Goal: Task Accomplishment & Management: Manage account settings

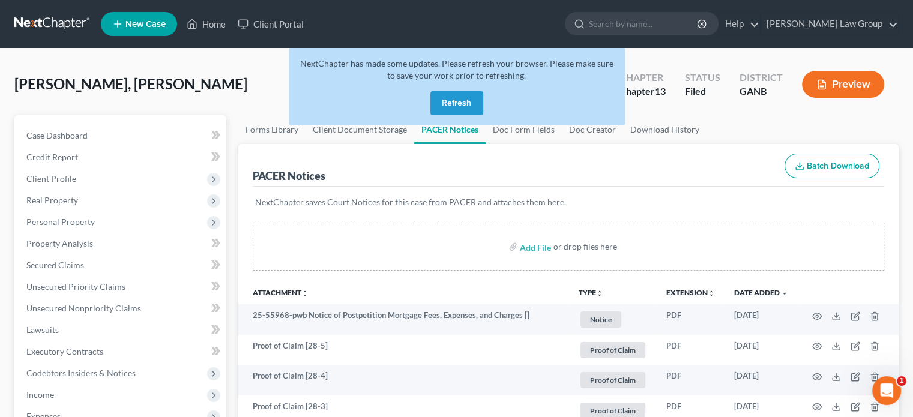
click at [456, 103] on button "Refresh" at bounding box center [456, 103] width 53 height 24
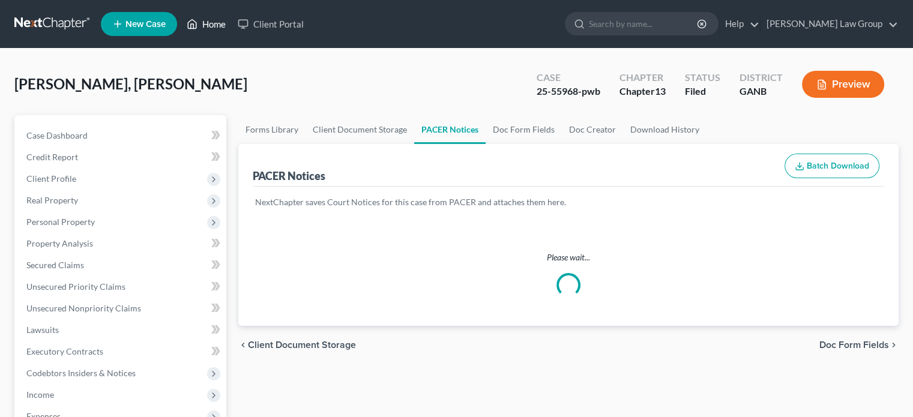
click at [218, 26] on link "Home" at bounding box center [206, 24] width 51 height 22
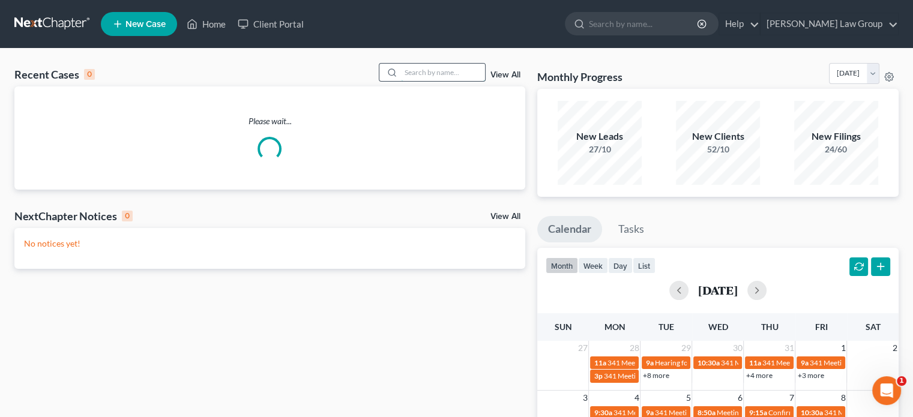
click at [418, 76] on input "search" at bounding box center [443, 72] width 84 height 17
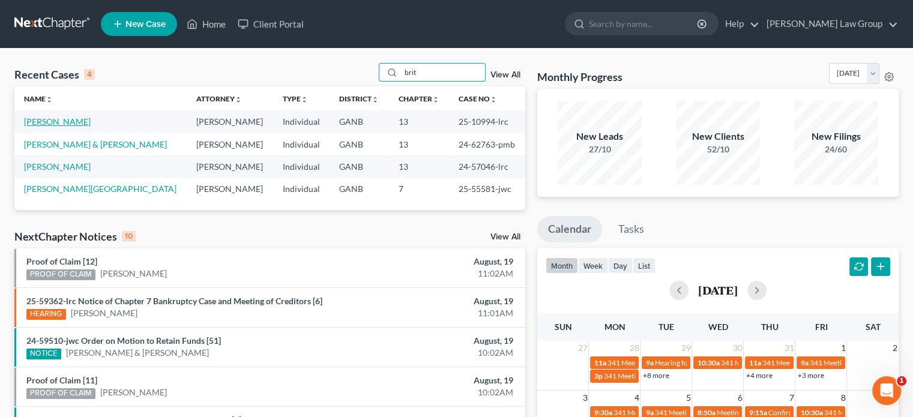
type input "brit"
click at [34, 119] on link "Britton, Kieona" at bounding box center [57, 121] width 67 height 10
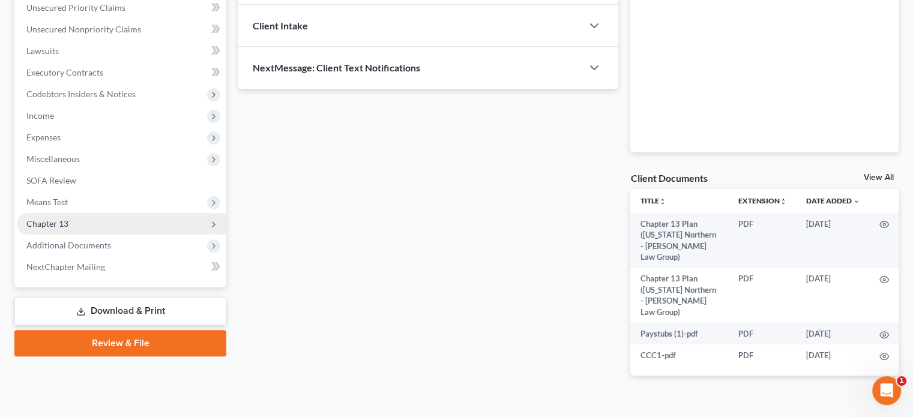
scroll to position [280, 0]
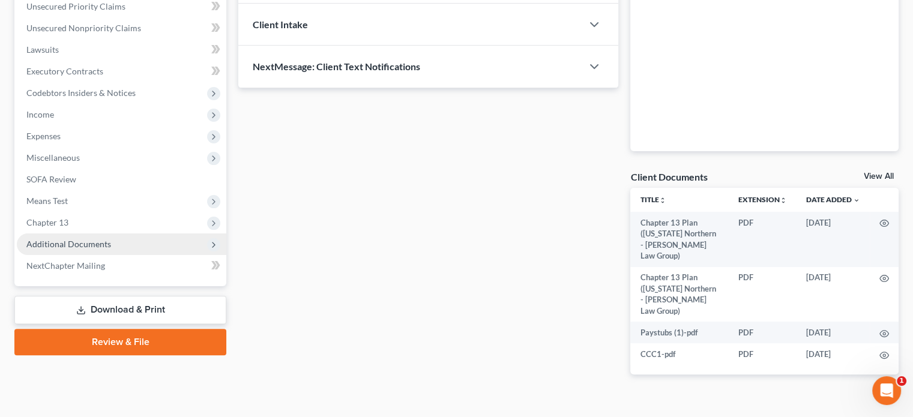
click at [64, 244] on span "Additional Documents" at bounding box center [68, 244] width 85 height 10
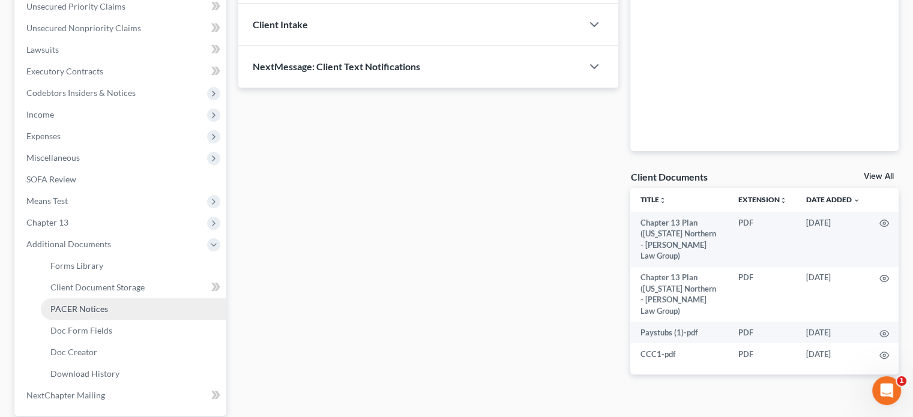
click at [86, 309] on span "PACER Notices" at bounding box center [79, 309] width 58 height 10
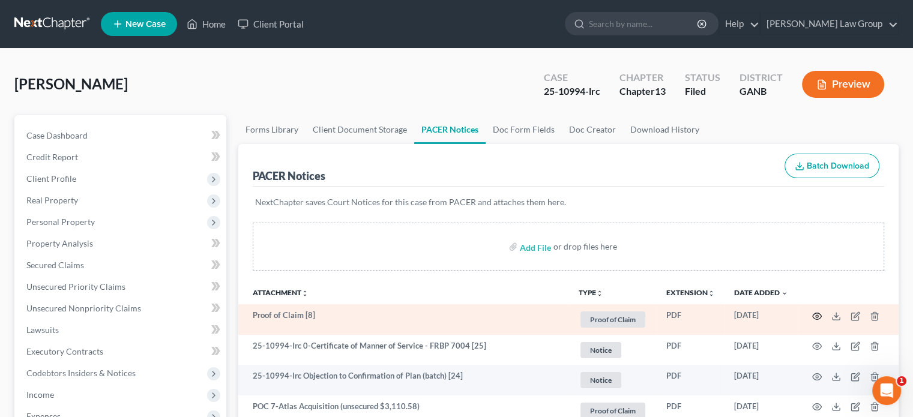
click at [813, 315] on icon "button" at bounding box center [817, 317] width 10 height 10
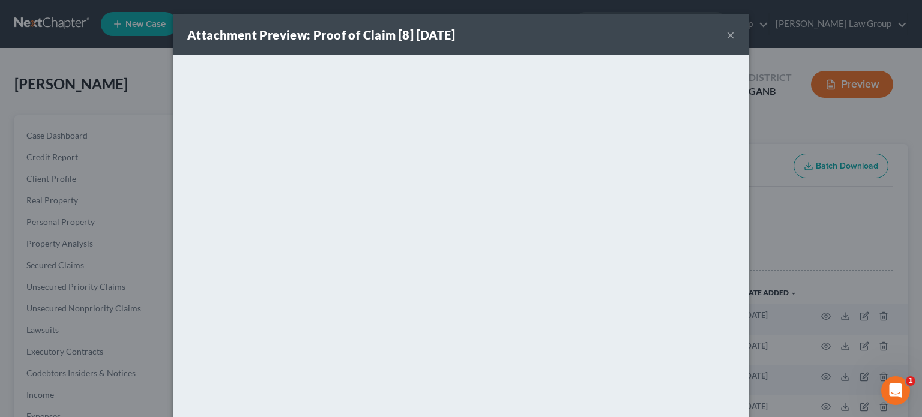
click at [726, 33] on button "×" at bounding box center [730, 35] width 8 height 14
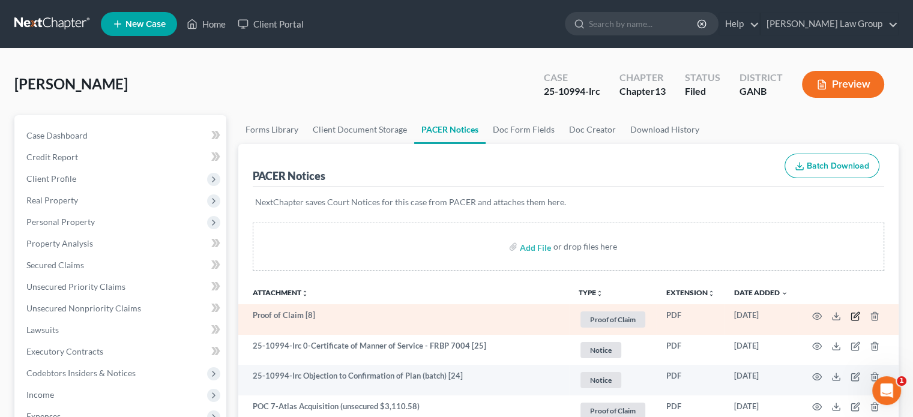
click at [854, 316] on icon "button" at bounding box center [856, 317] width 10 height 10
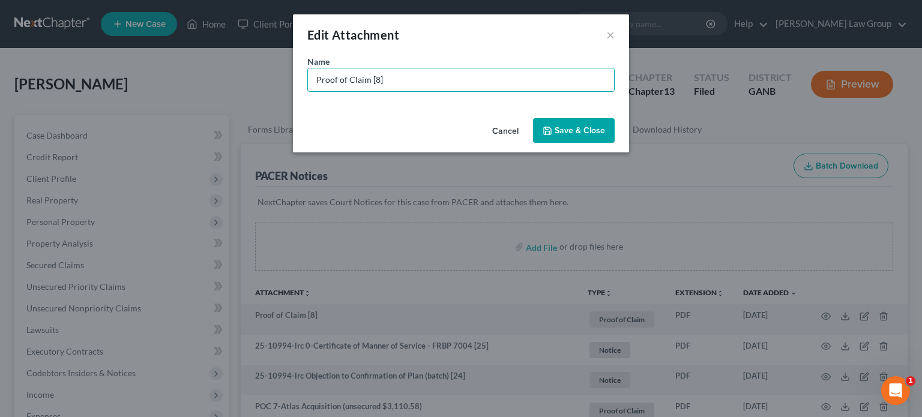
drag, startPoint x: 236, startPoint y: 82, endPoint x: 226, endPoint y: 75, distance: 11.7
click at [226, 75] on div "Edit Attachment × Name * Proof of Claim [8] Cancel Save & Close" at bounding box center [461, 208] width 922 height 417
type input "POC 8-Webbank (unsecured $863"
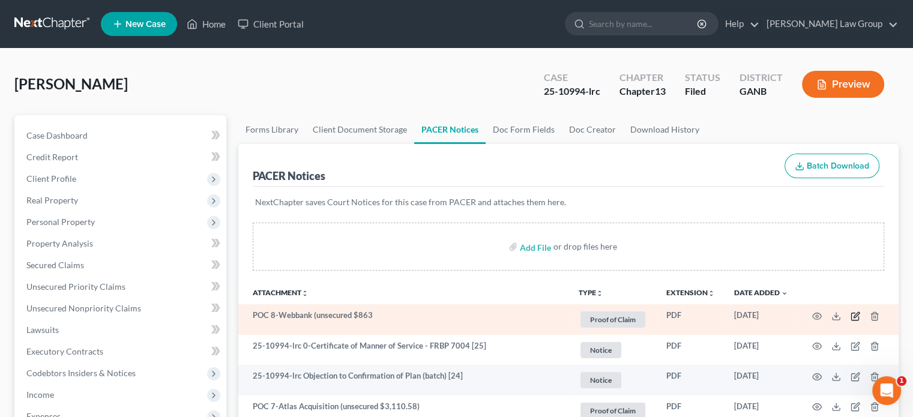
click at [851, 314] on icon "button" at bounding box center [854, 316] width 7 height 7
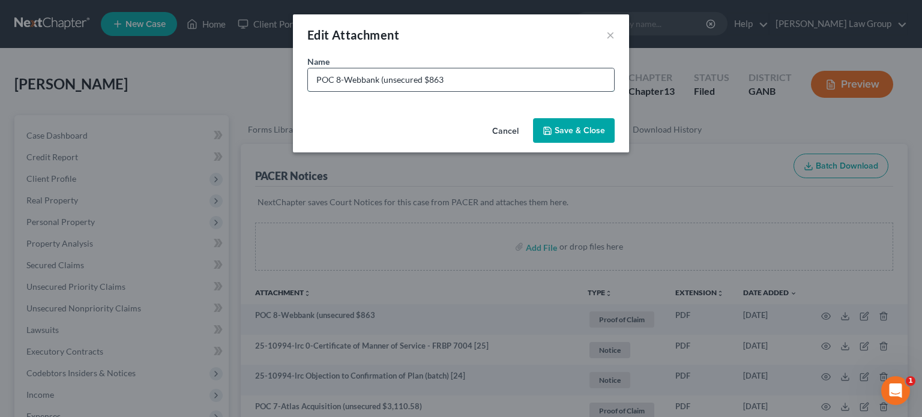
click at [449, 80] on input "POC 8-Webbank (unsecured $863" at bounding box center [461, 79] width 306 height 23
type input "POC 8-Webbank (unsecured $863.52)"
click at [556, 127] on span "Save & Close" at bounding box center [580, 130] width 50 height 10
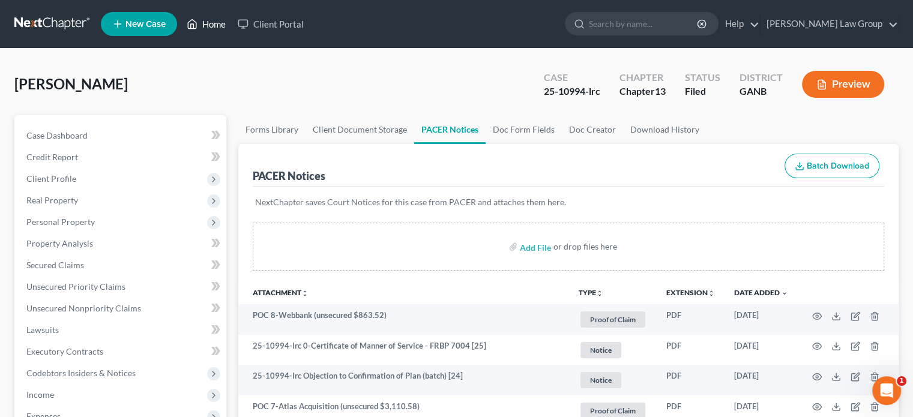
drag, startPoint x: 211, startPoint y: 23, endPoint x: 239, endPoint y: 43, distance: 34.1
click at [211, 23] on link "Home" at bounding box center [206, 24] width 51 height 22
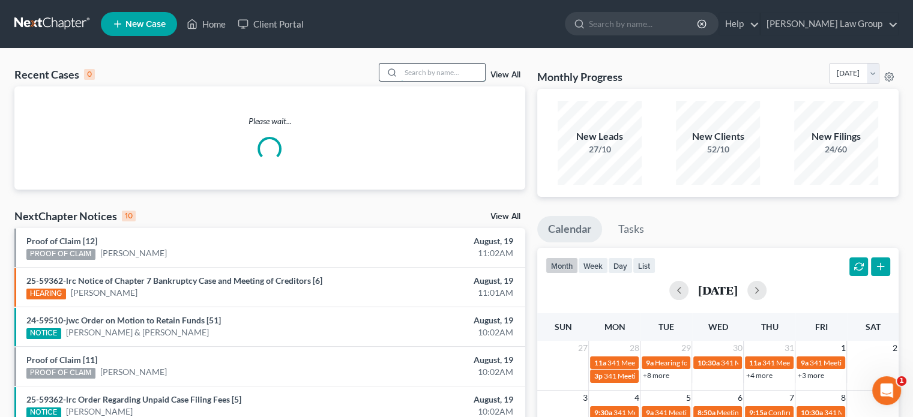
click at [430, 67] on input "search" at bounding box center [443, 72] width 84 height 17
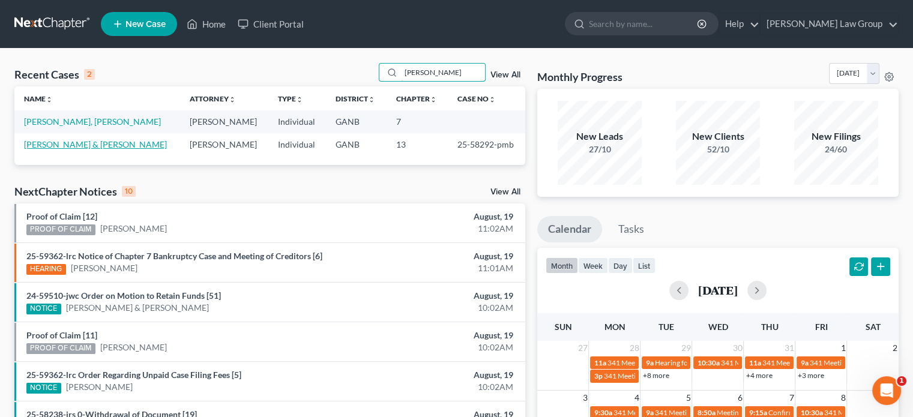
type input "peters"
click at [49, 143] on link "Peters, Nicholas & Carly" at bounding box center [95, 144] width 143 height 10
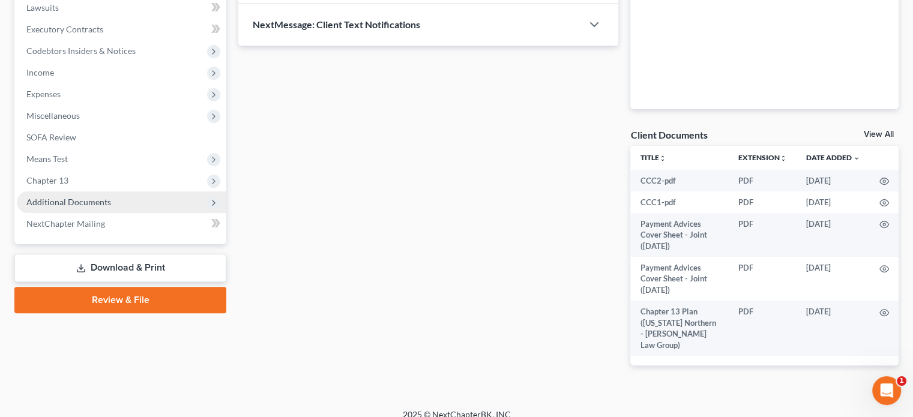
scroll to position [324, 0]
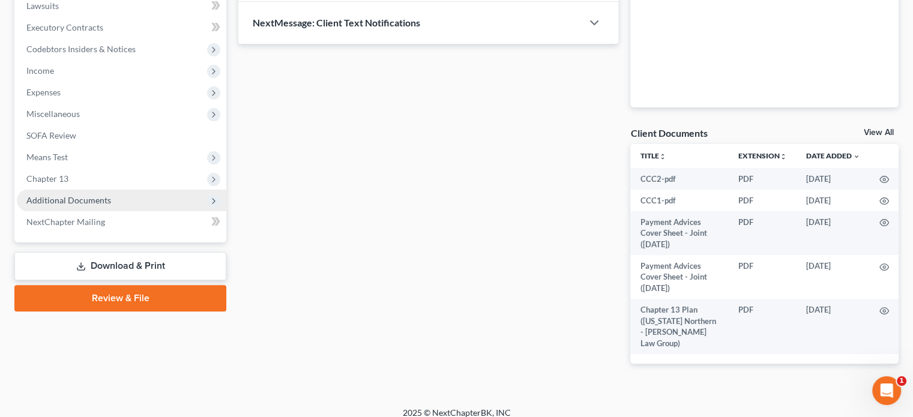
click at [83, 197] on span "Additional Documents" at bounding box center [68, 200] width 85 height 10
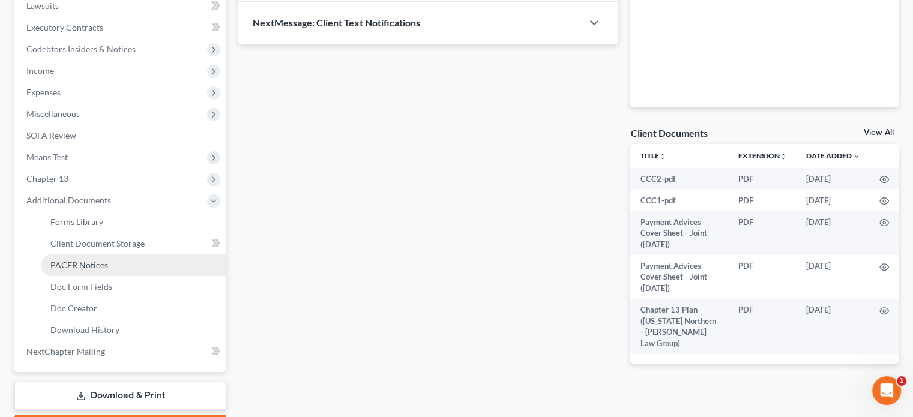
click at [88, 264] on span "PACER Notices" at bounding box center [79, 265] width 58 height 10
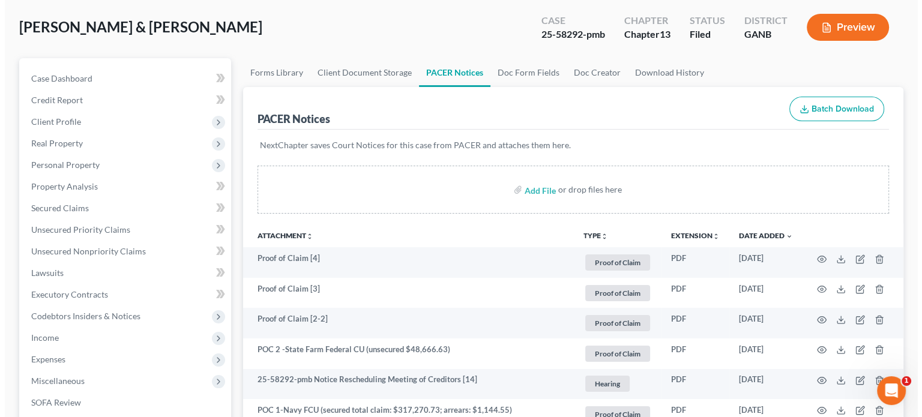
scroll to position [60, 0]
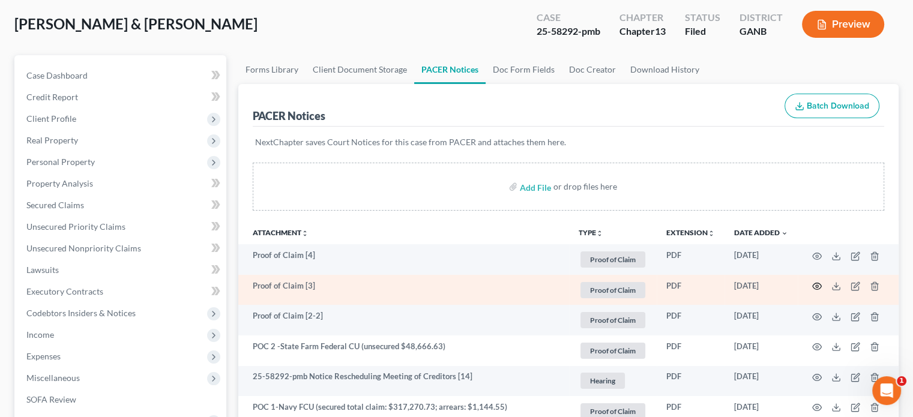
click at [819, 287] on icon "button" at bounding box center [817, 287] width 10 height 10
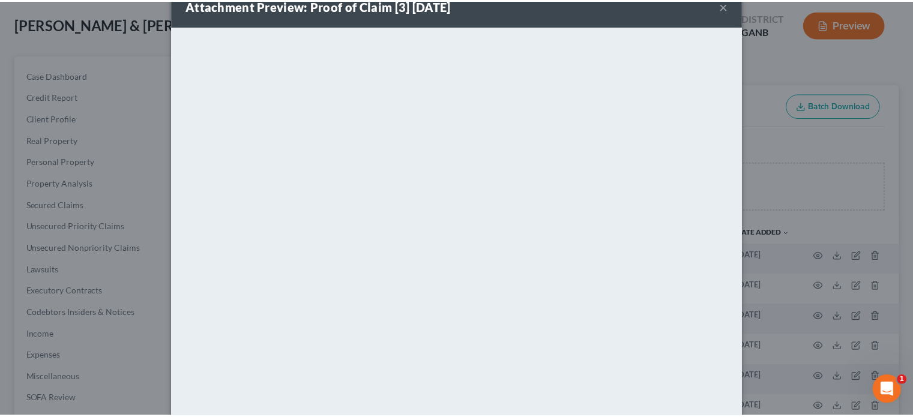
scroll to position [25, 0]
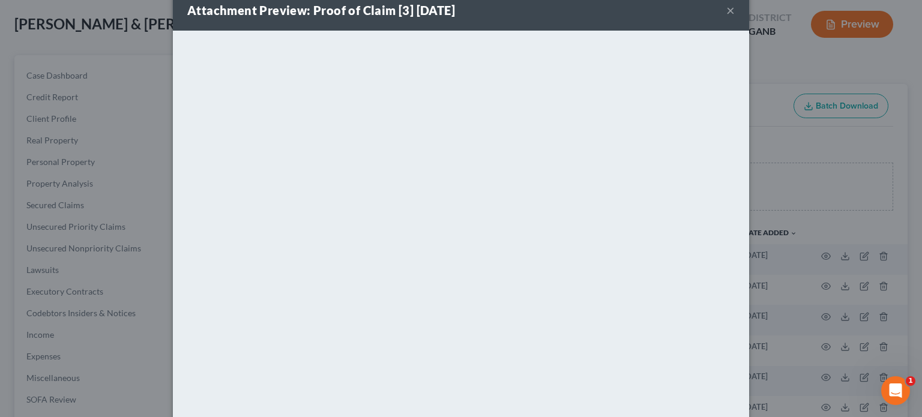
click at [729, 8] on button "×" at bounding box center [730, 10] width 8 height 14
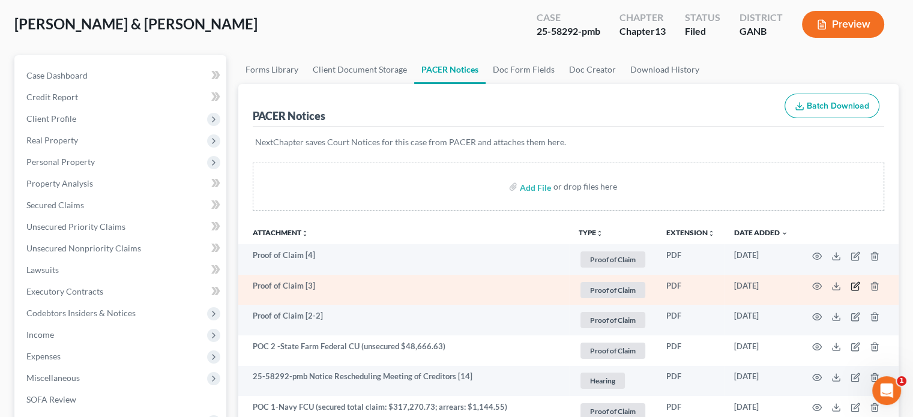
click at [856, 284] on icon "button" at bounding box center [856, 285] width 5 height 5
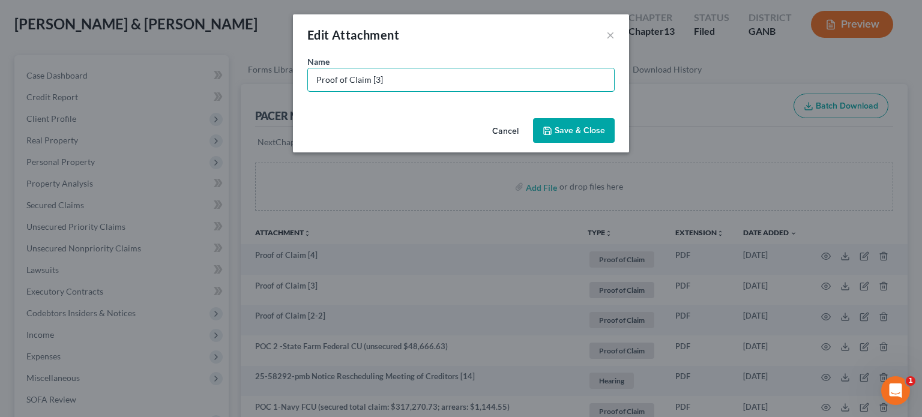
drag, startPoint x: 396, startPoint y: 81, endPoint x: 108, endPoint y: 43, distance: 290.7
click at [100, 50] on div "Edit Attachment × Name * Proof of Claim [3] Cancel Save & Close" at bounding box center [461, 208] width 922 height 417
type input "POC 3-Sofi Bank (unsecured $38,193.76)"
click at [574, 136] on button "Save & Close" at bounding box center [574, 130] width 82 height 25
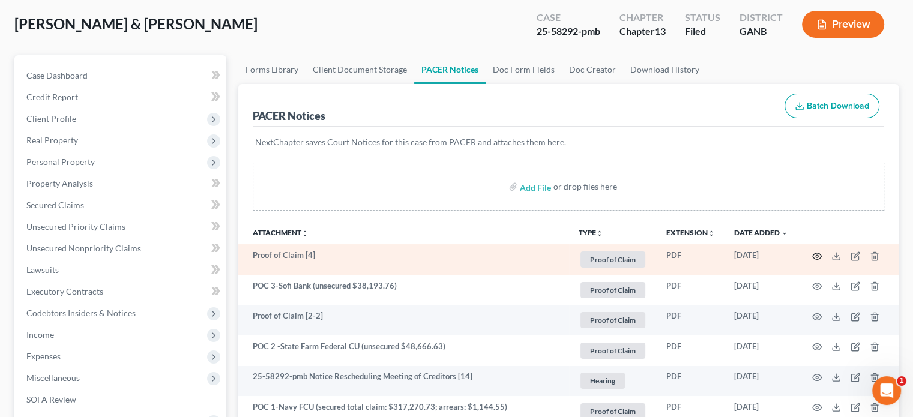
click at [816, 252] on icon "button" at bounding box center [817, 257] width 10 height 10
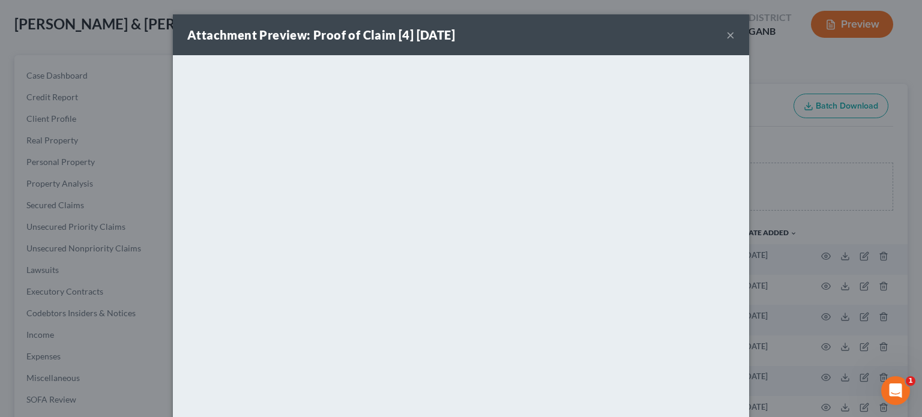
click at [728, 32] on button "×" at bounding box center [730, 35] width 8 height 14
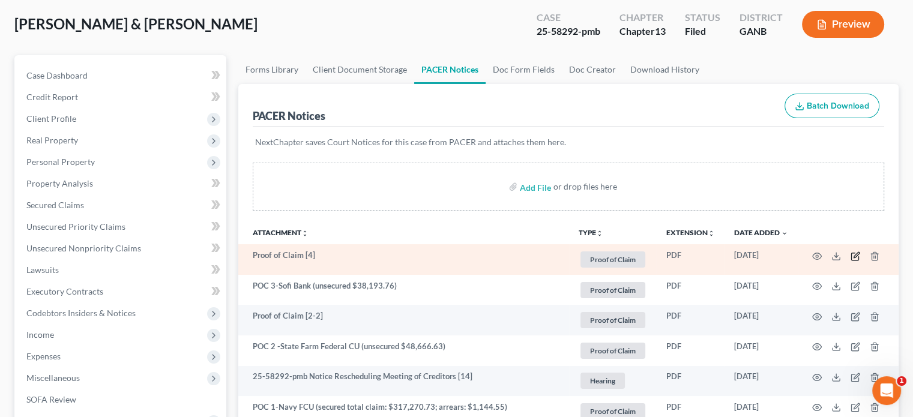
click at [855, 257] on icon "button" at bounding box center [856, 257] width 10 height 10
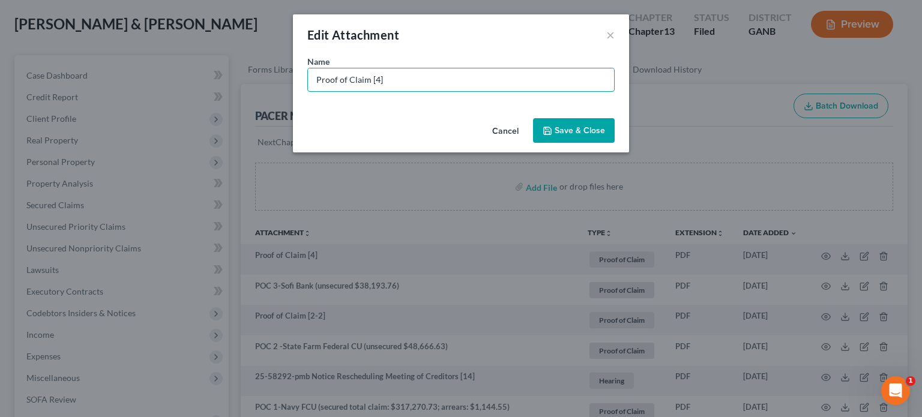
drag, startPoint x: 399, startPoint y: 81, endPoint x: 70, endPoint y: 38, distance: 331.8
click at [70, 38] on div "Edit Attachment × Name * Proof of Claim [4] Cancel Save & Close" at bounding box center [461, 208] width 922 height 417
type input "POC 4-US Bank (unsecured $28,207.46)"
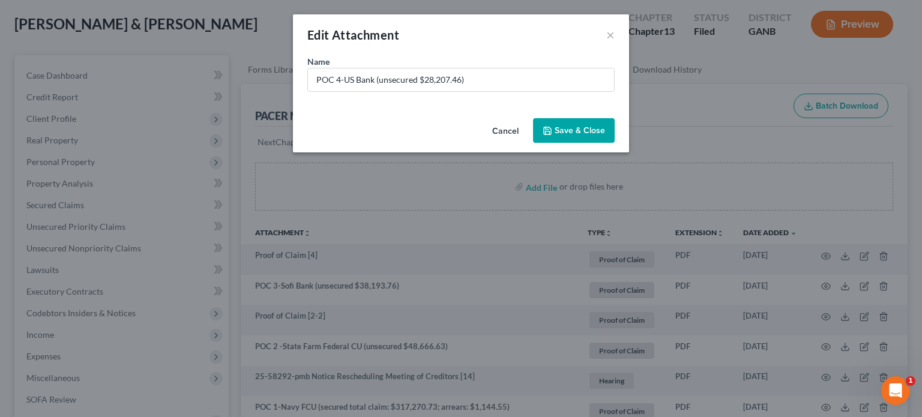
click at [561, 115] on div "Cancel Save & Close" at bounding box center [461, 133] width 336 height 40
click at [558, 130] on span "Save & Close" at bounding box center [580, 130] width 50 height 10
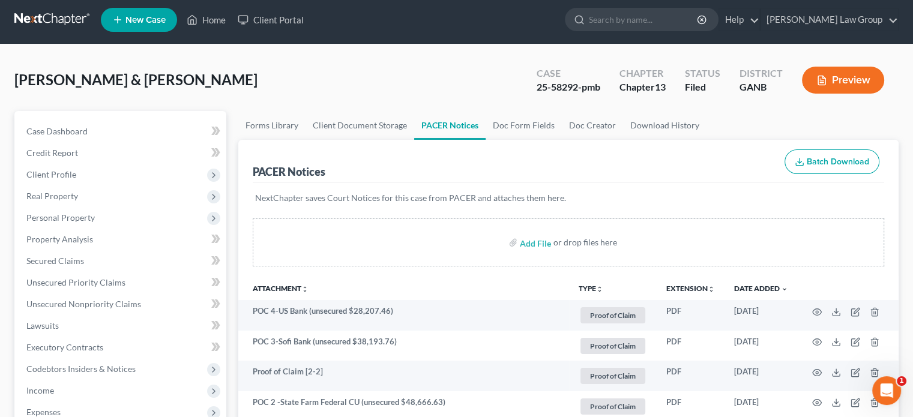
scroll to position [0, 0]
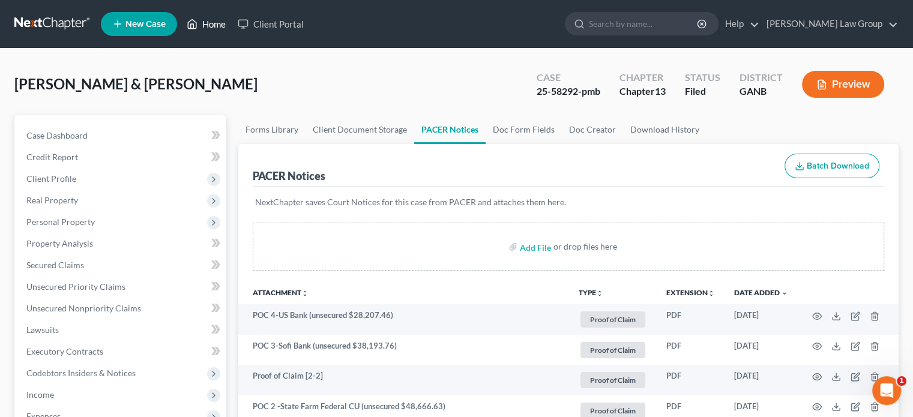
click at [207, 23] on link "Home" at bounding box center [206, 24] width 51 height 22
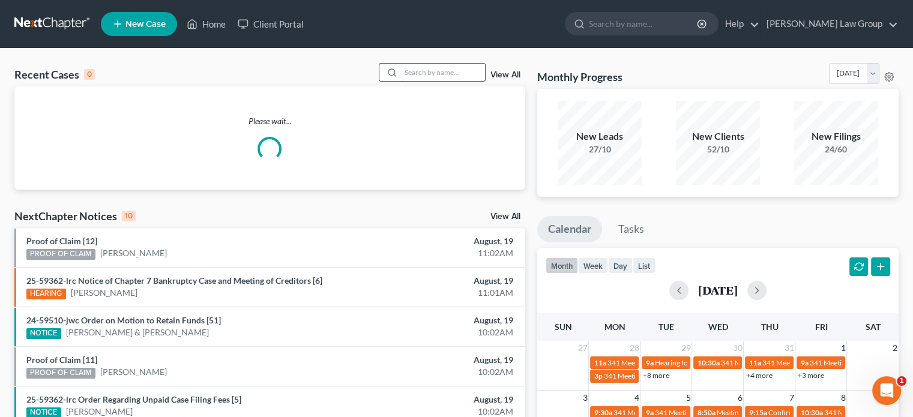
drag, startPoint x: 403, startPoint y: 77, endPoint x: 410, endPoint y: 74, distance: 7.8
click at [403, 77] on input "search" at bounding box center [443, 72] width 84 height 17
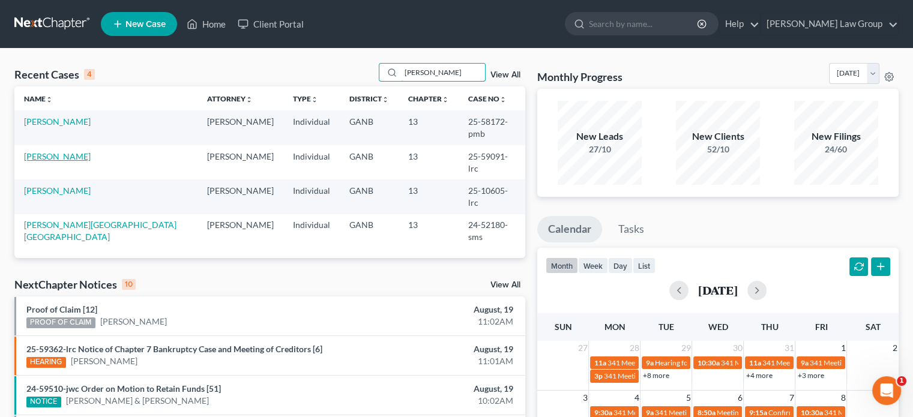
type input "wright"
click at [40, 151] on link "Wright, John" at bounding box center [57, 156] width 67 height 10
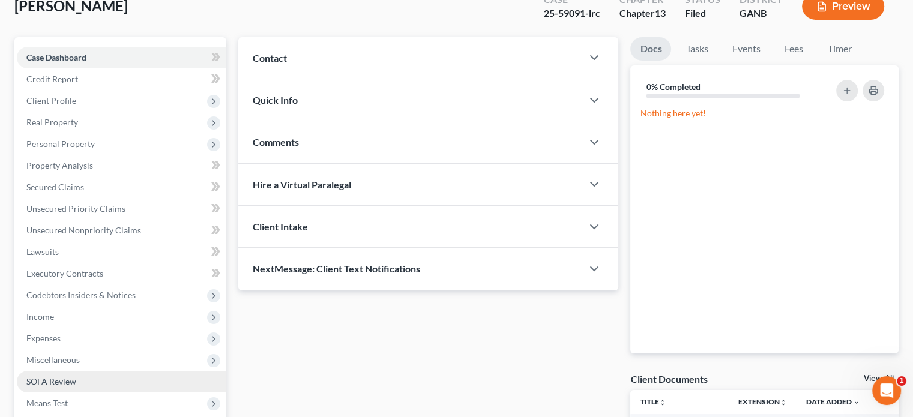
scroll to position [203, 0]
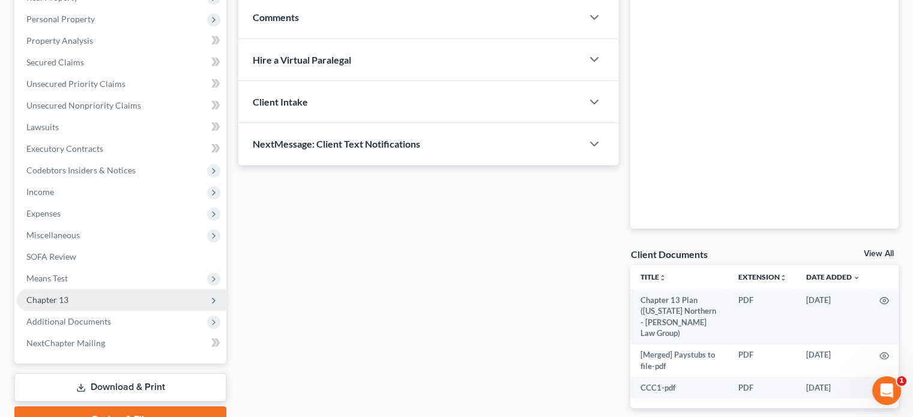
click at [55, 298] on span "Chapter 13" at bounding box center [47, 300] width 42 height 10
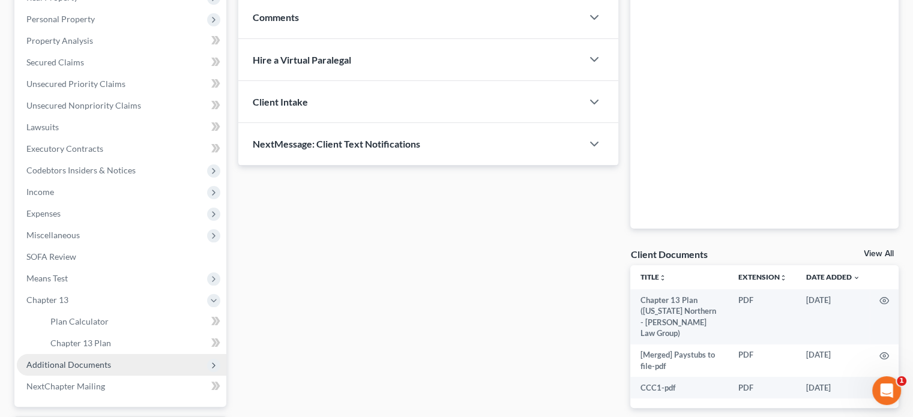
drag, startPoint x: 50, startPoint y: 365, endPoint x: 58, endPoint y: 366, distance: 7.2
click at [50, 366] on span "Additional Documents" at bounding box center [68, 365] width 85 height 10
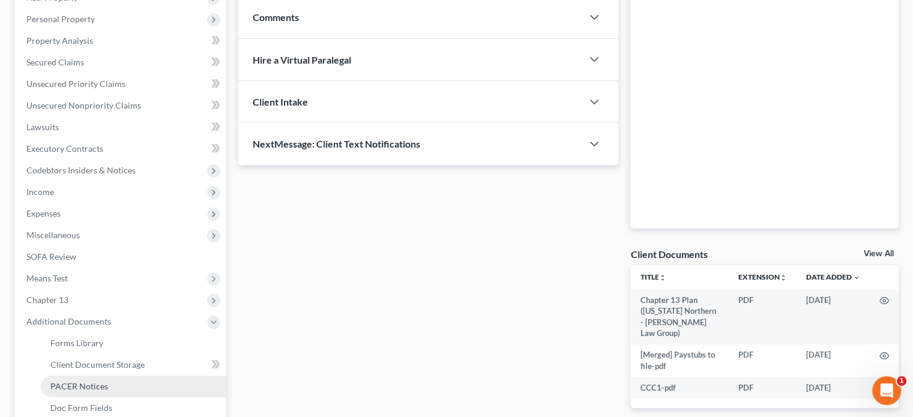
click at [70, 386] on span "PACER Notices" at bounding box center [79, 386] width 58 height 10
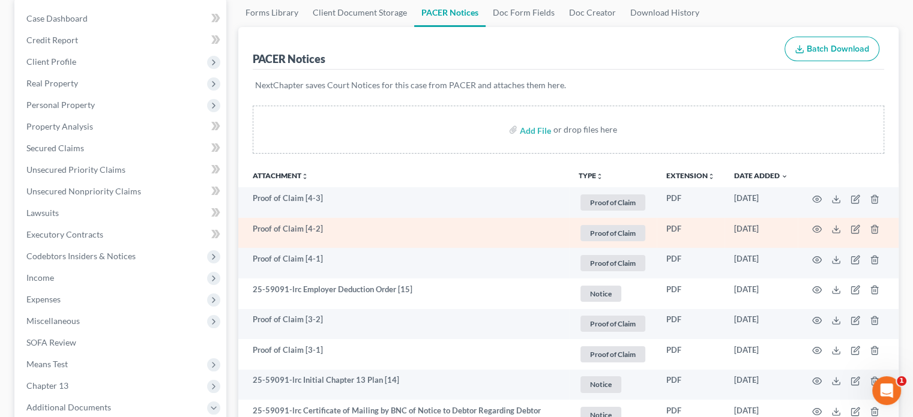
scroll to position [120, 0]
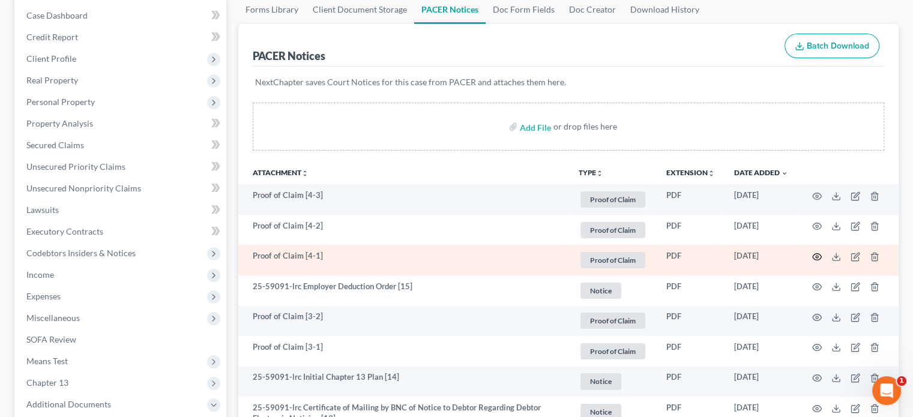
click at [818, 256] on icon "button" at bounding box center [817, 257] width 10 height 10
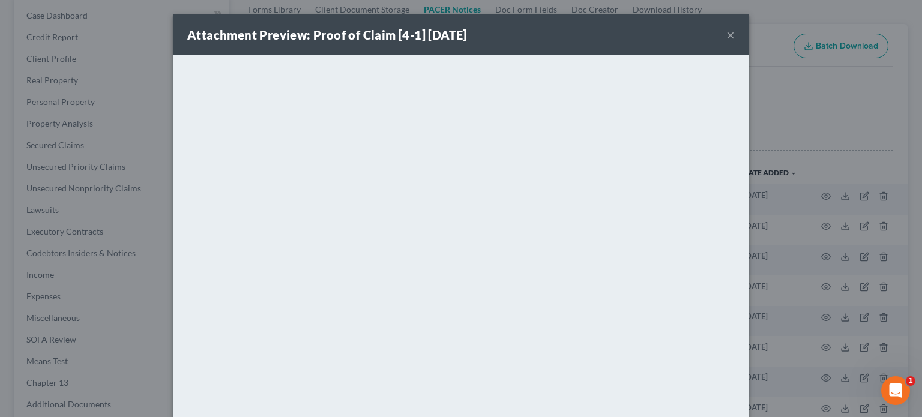
drag, startPoint x: 723, startPoint y: 33, endPoint x: 737, endPoint y: 63, distance: 33.0
click at [726, 33] on button "×" at bounding box center [730, 35] width 8 height 14
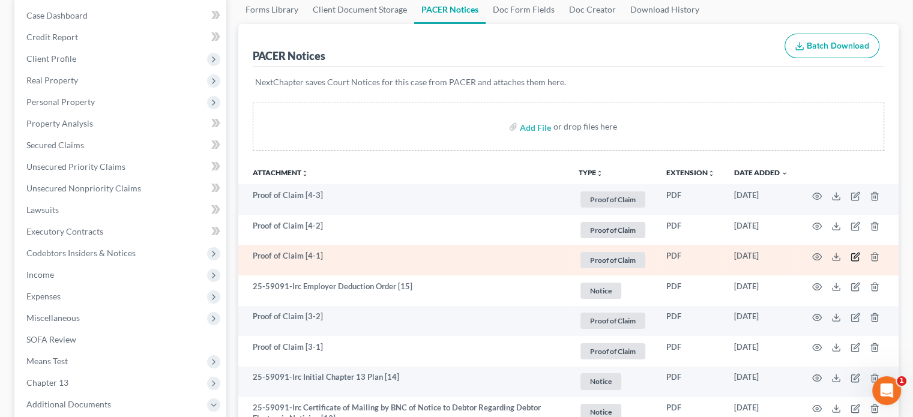
click at [854, 255] on icon "button" at bounding box center [856, 257] width 10 height 10
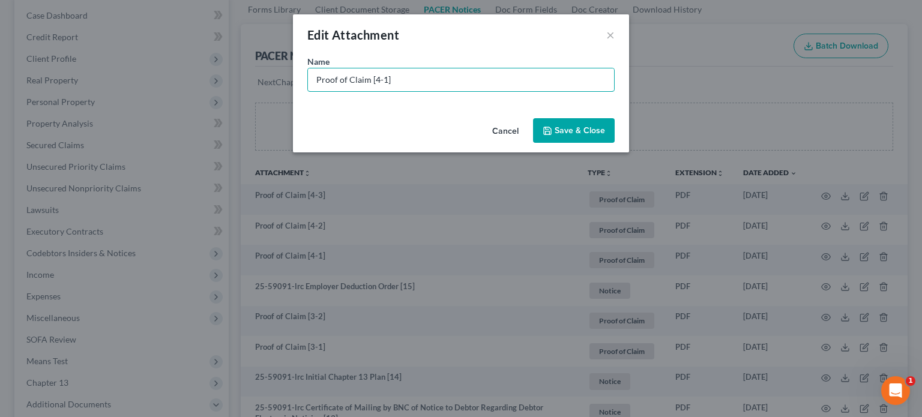
drag, startPoint x: 393, startPoint y: 79, endPoint x: 12, endPoint y: 4, distance: 387.8
click at [2, 21] on div "Edit Attachment × Name * Proof of Claim [4-1] Cancel Save & Close" at bounding box center [461, 208] width 922 height 417
type input "POC 4-Capital One (unsecured $475.80)"
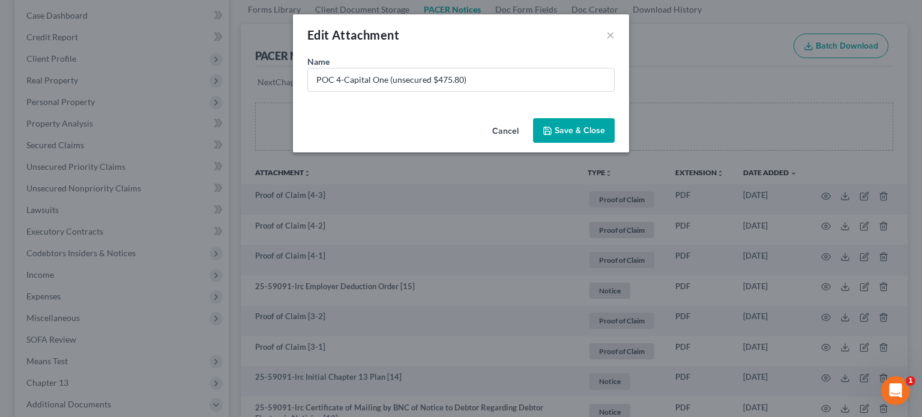
click at [580, 129] on span "Save & Close" at bounding box center [580, 130] width 50 height 10
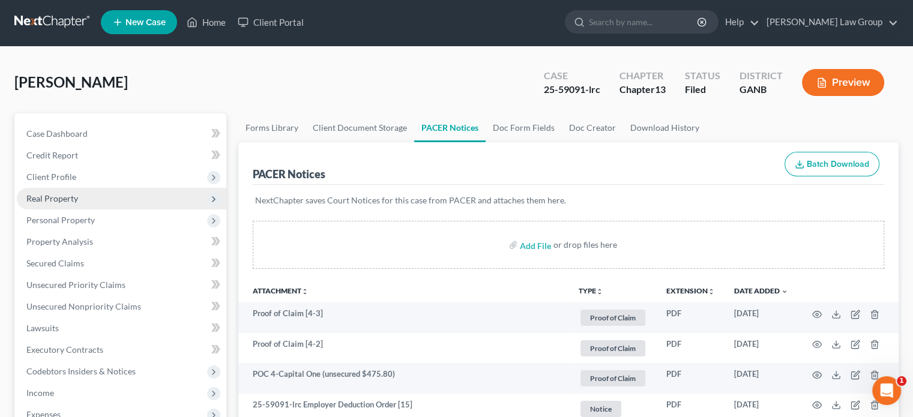
scroll to position [0, 0]
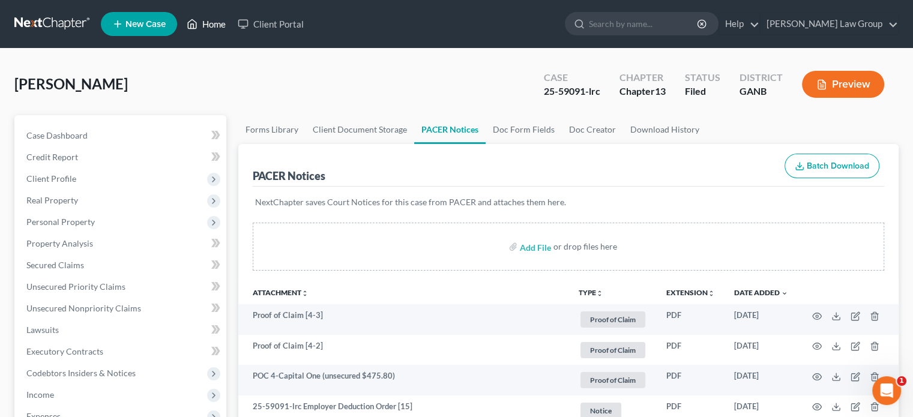
click at [217, 23] on link "Home" at bounding box center [206, 24] width 51 height 22
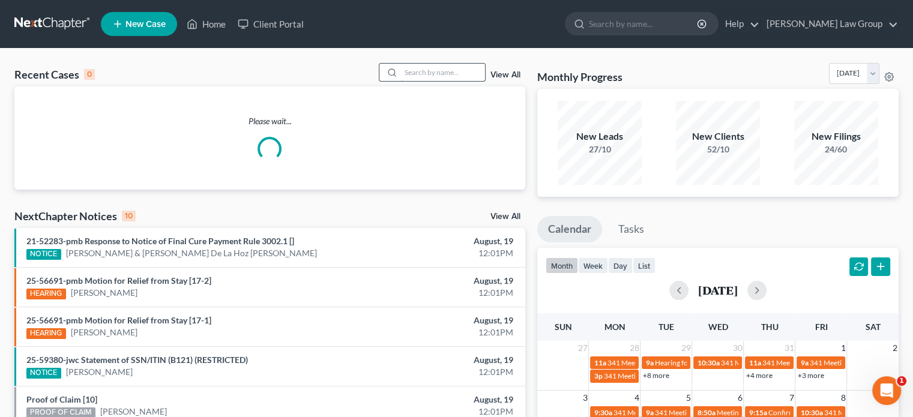
click at [417, 77] on input "search" at bounding box center [443, 72] width 84 height 17
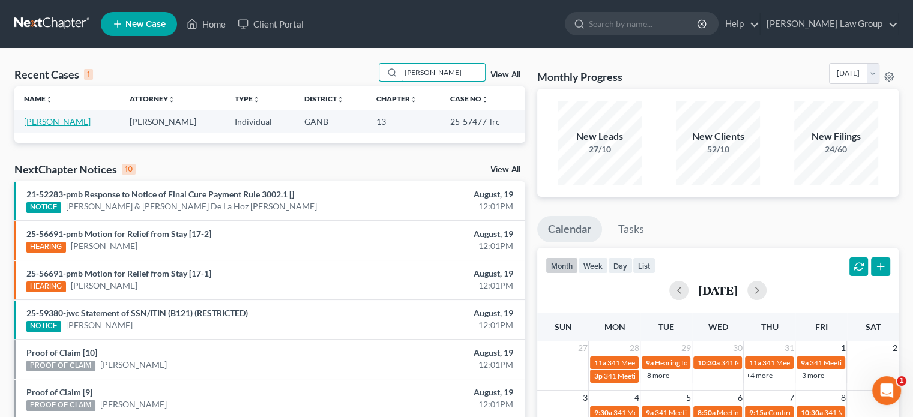
type input "greene"
click at [45, 122] on link "Greene, Quantisha" at bounding box center [57, 121] width 67 height 10
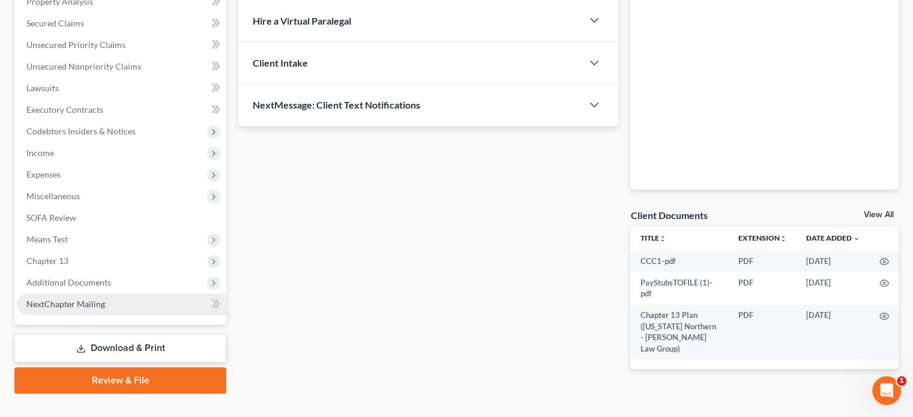
scroll to position [263, 0]
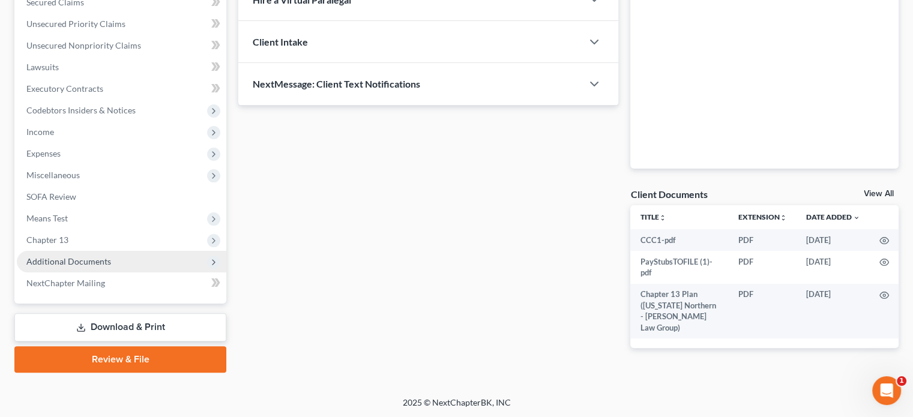
click at [77, 255] on span "Additional Documents" at bounding box center [122, 262] width 210 height 22
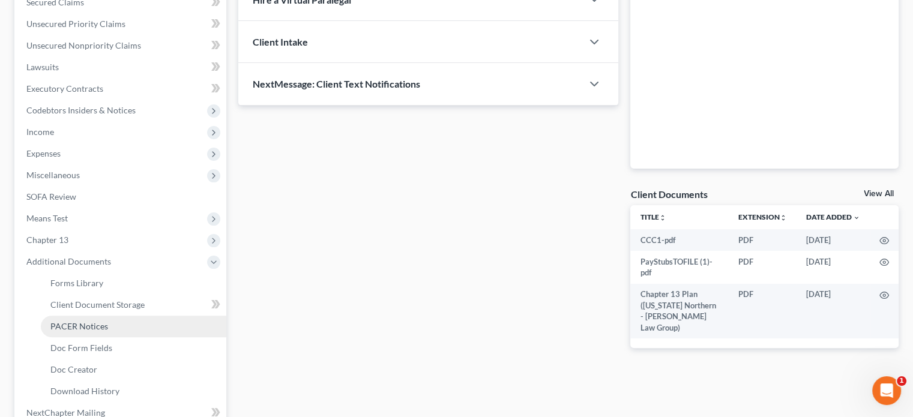
click at [80, 322] on span "PACER Notices" at bounding box center [79, 326] width 58 height 10
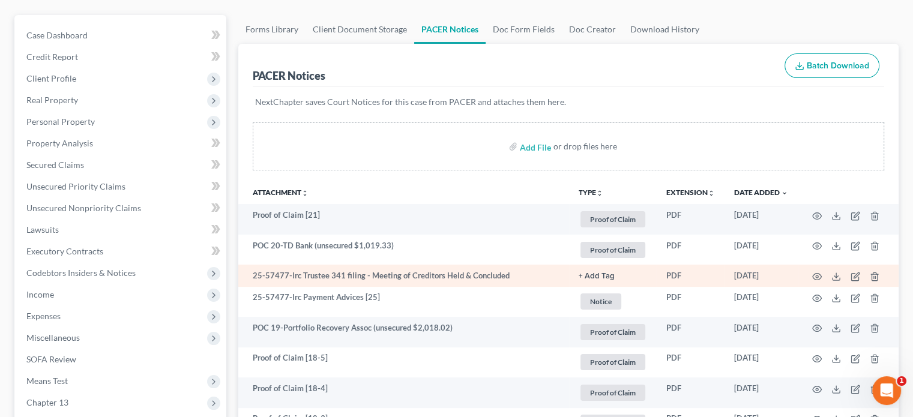
scroll to position [120, 0]
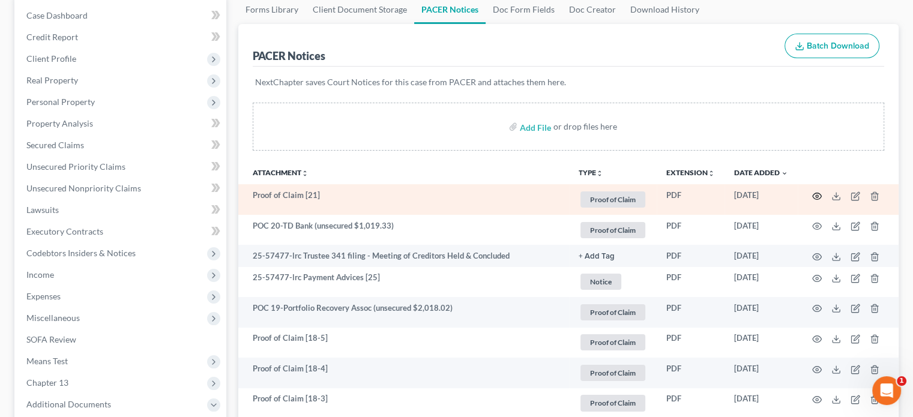
click at [816, 193] on icon "button" at bounding box center [817, 196] width 10 height 10
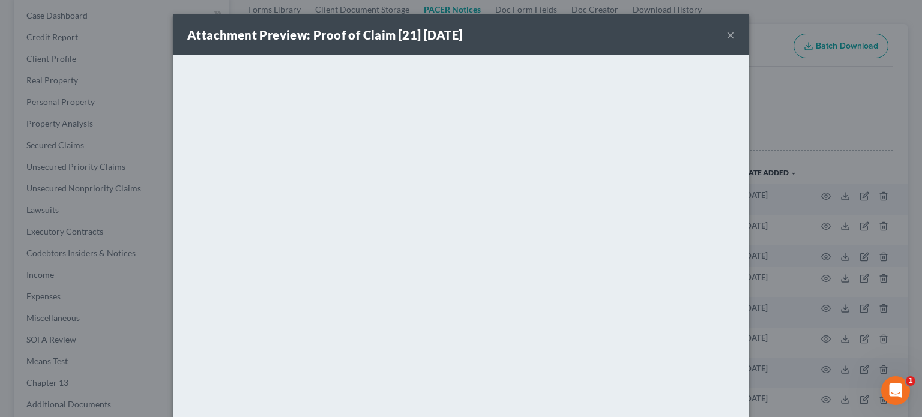
click at [728, 33] on button "×" at bounding box center [730, 35] width 8 height 14
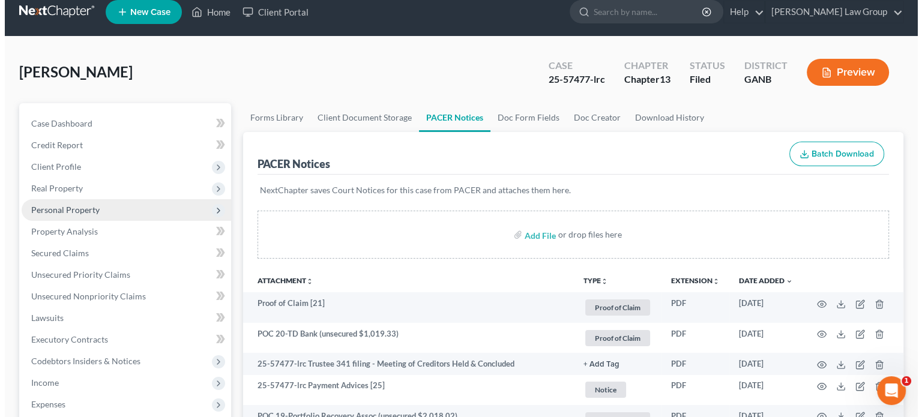
scroll to position [0, 0]
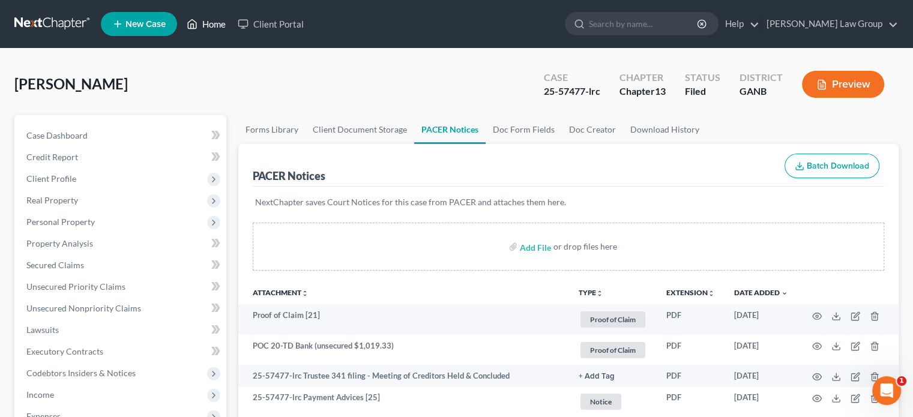
click at [211, 20] on link "Home" at bounding box center [206, 24] width 51 height 22
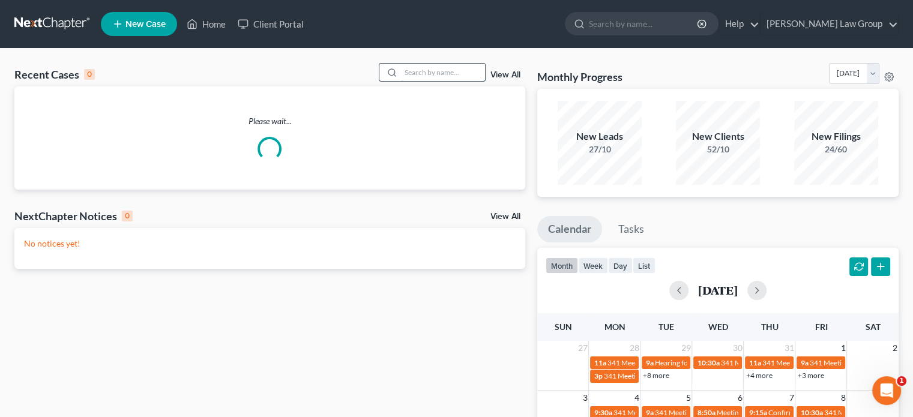
click at [411, 78] on input "search" at bounding box center [443, 72] width 84 height 17
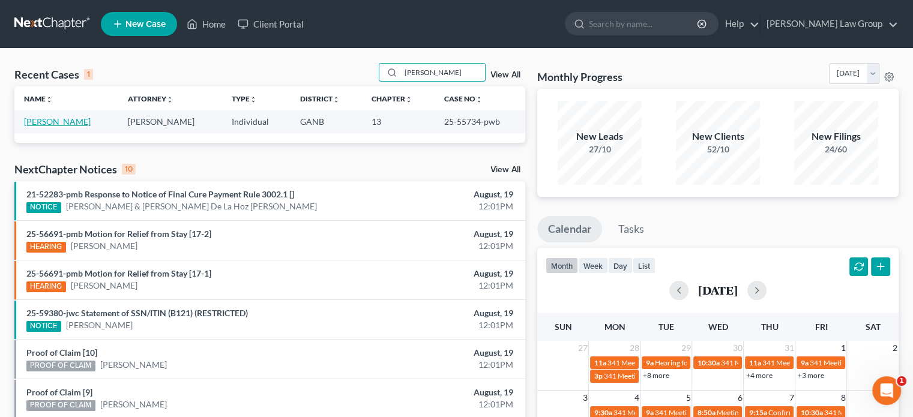
type input "suber"
click at [32, 124] on link "Suber, Jasmine" at bounding box center [57, 121] width 67 height 10
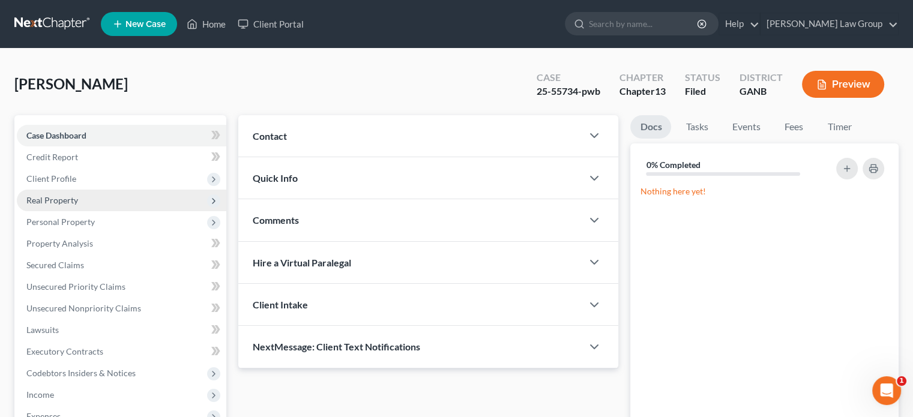
click at [61, 199] on span "Real Property" at bounding box center [52, 200] width 52 height 10
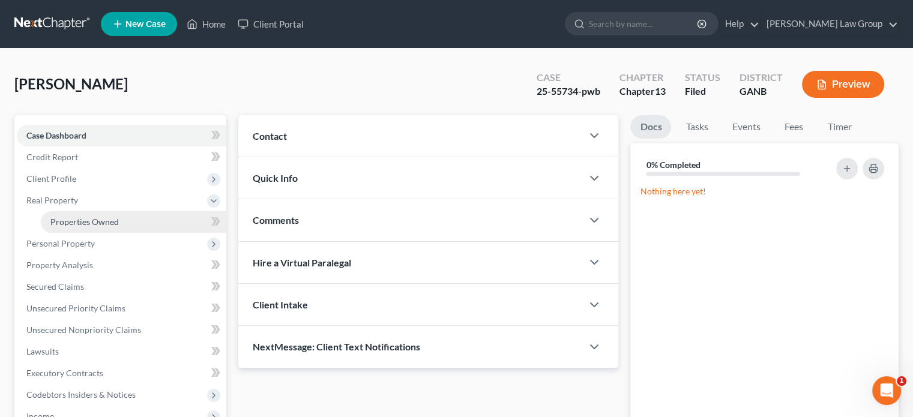
click at [91, 222] on span "Properties Owned" at bounding box center [84, 222] width 68 height 10
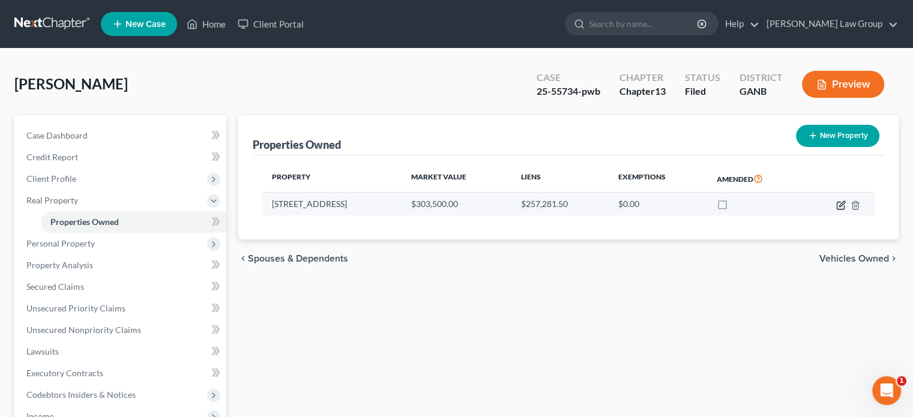
drag, startPoint x: 840, startPoint y: 203, endPoint x: 826, endPoint y: 213, distance: 17.3
click at [839, 206] on icon "button" at bounding box center [841, 203] width 5 height 5
select select "10"
select select "0"
select select "10"
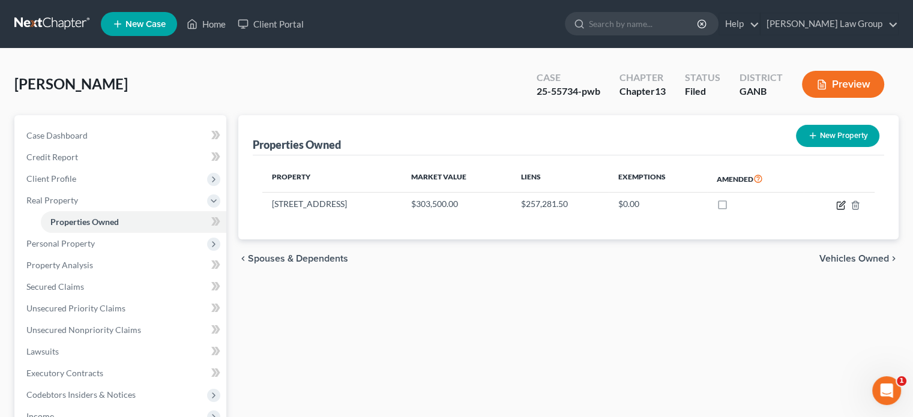
select select "0"
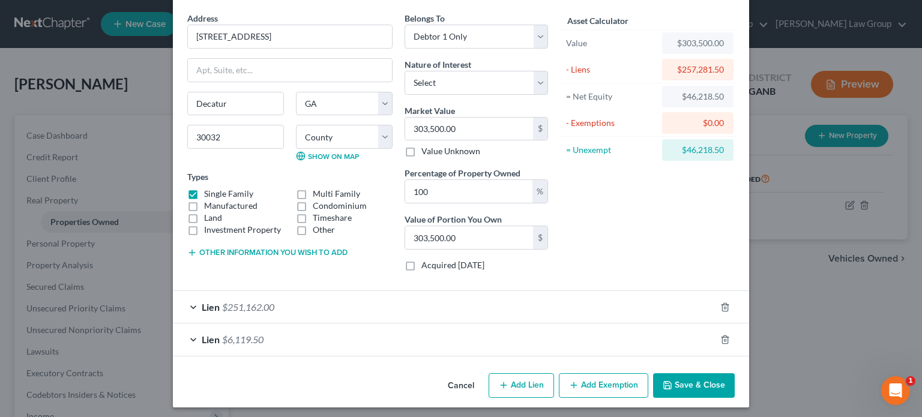
scroll to position [46, 0]
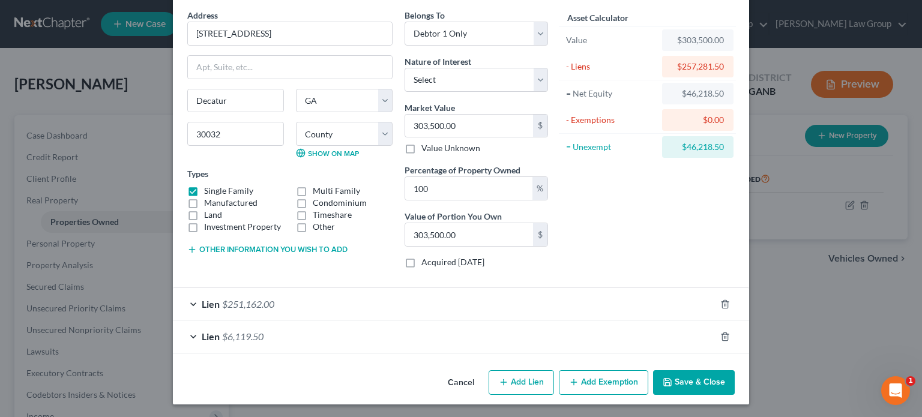
click at [194, 333] on div "Lien $6,119.50" at bounding box center [444, 337] width 543 height 32
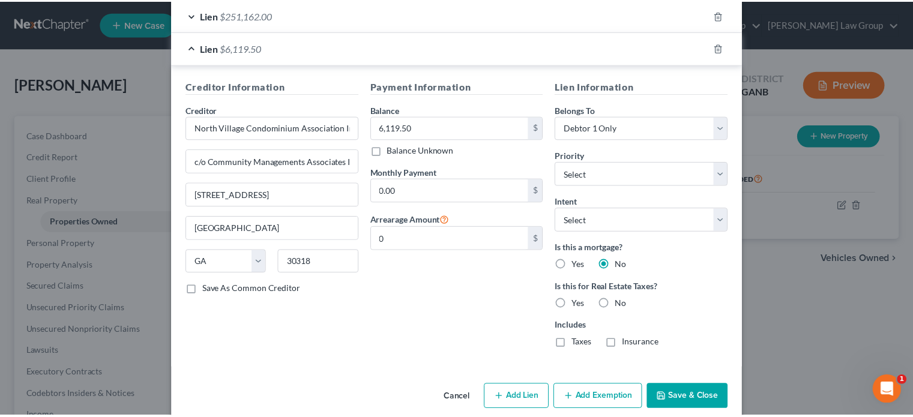
scroll to position [349, 0]
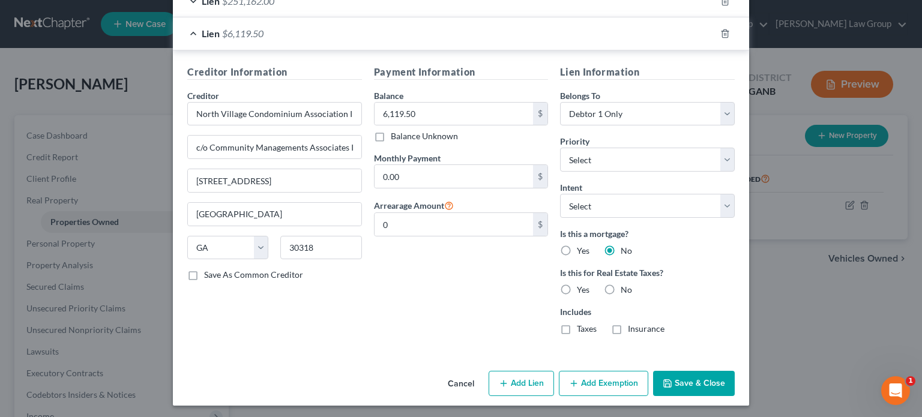
click at [692, 387] on button "Save & Close" at bounding box center [694, 383] width 82 height 25
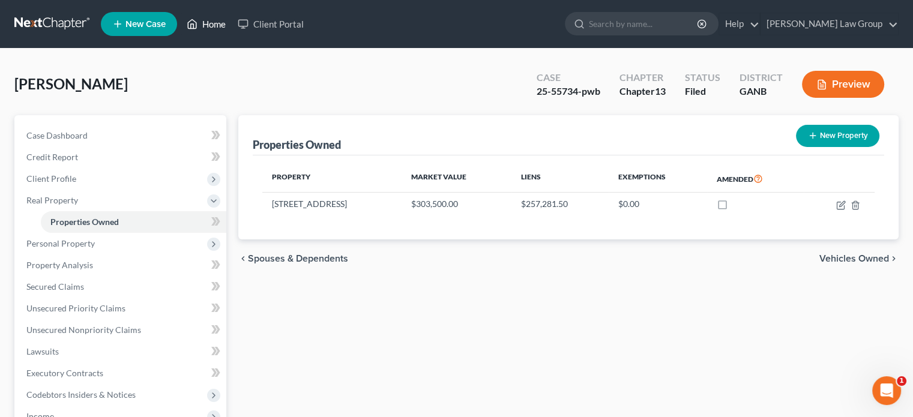
click at [211, 23] on link "Home" at bounding box center [206, 24] width 51 height 22
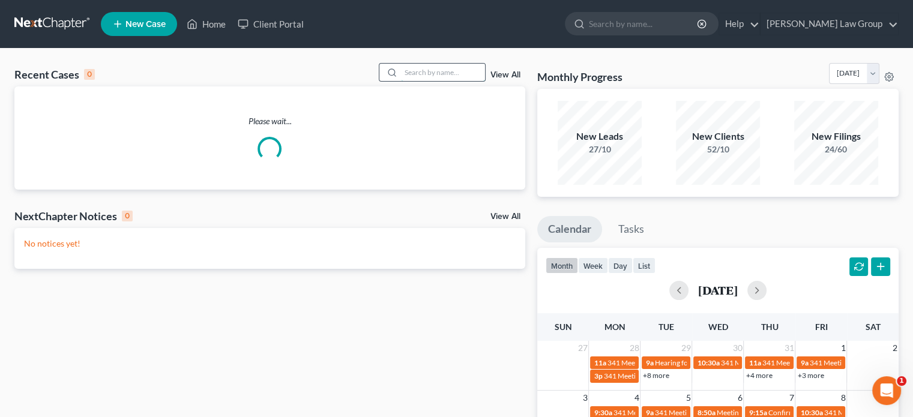
click at [414, 67] on input "search" at bounding box center [443, 72] width 84 height 17
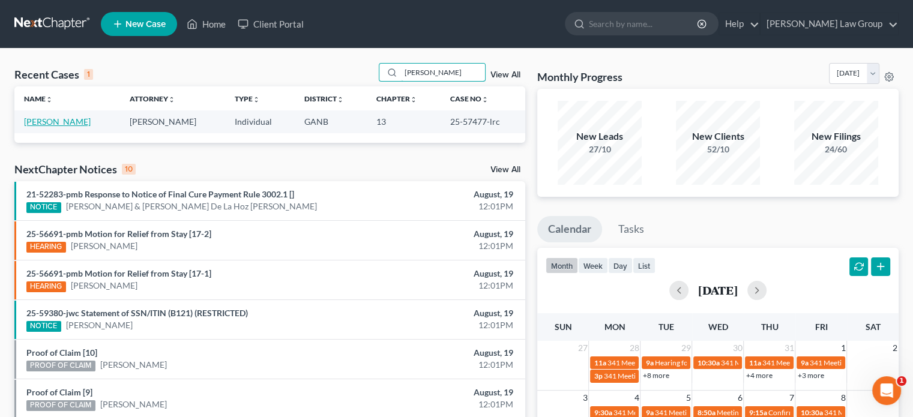
type input "greene"
click at [46, 118] on link "Greene, Quantisha" at bounding box center [57, 121] width 67 height 10
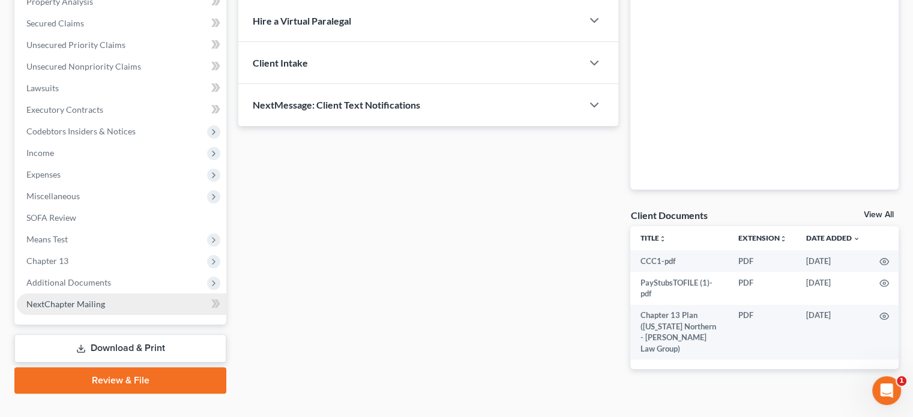
scroll to position [263, 0]
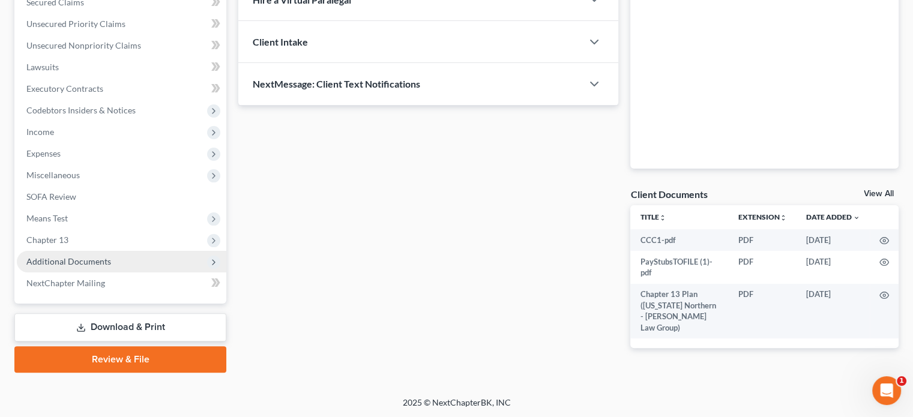
click at [73, 262] on span "Additional Documents" at bounding box center [68, 261] width 85 height 10
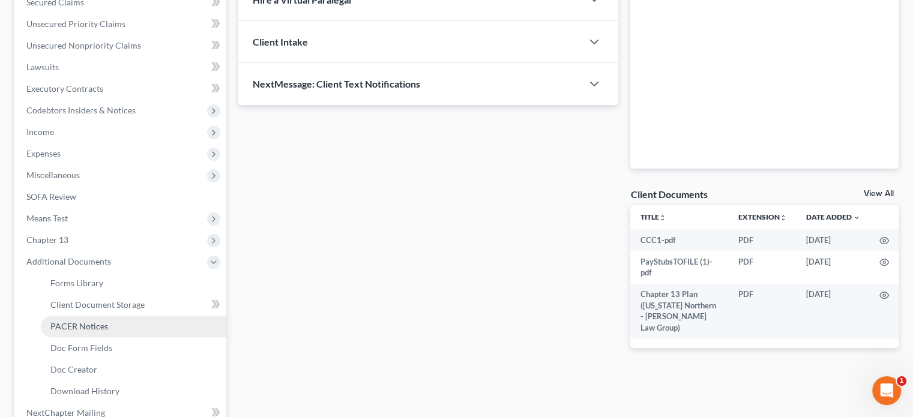
click at [80, 327] on span "PACER Notices" at bounding box center [79, 326] width 58 height 10
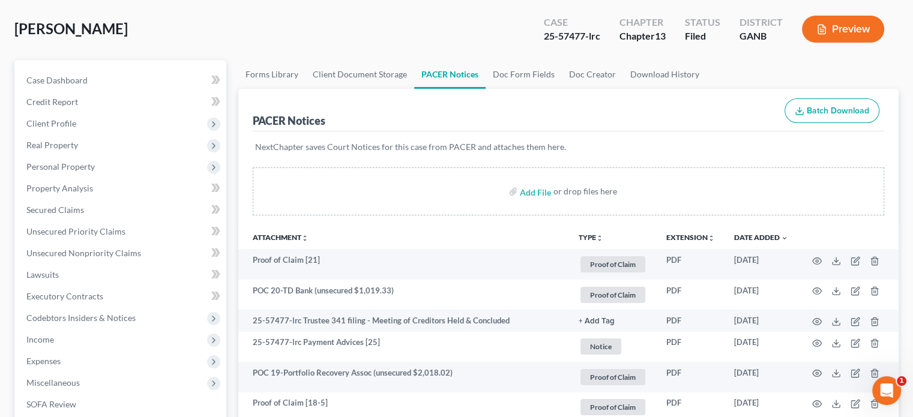
scroll to position [60, 0]
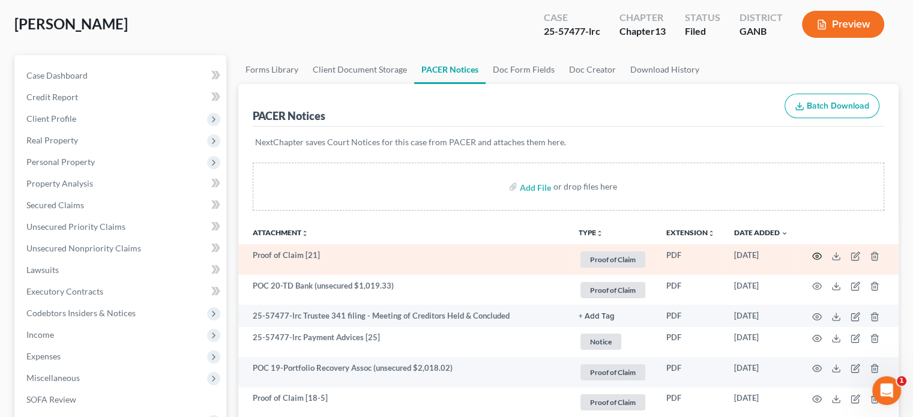
click at [813, 252] on icon "button" at bounding box center [817, 257] width 10 height 10
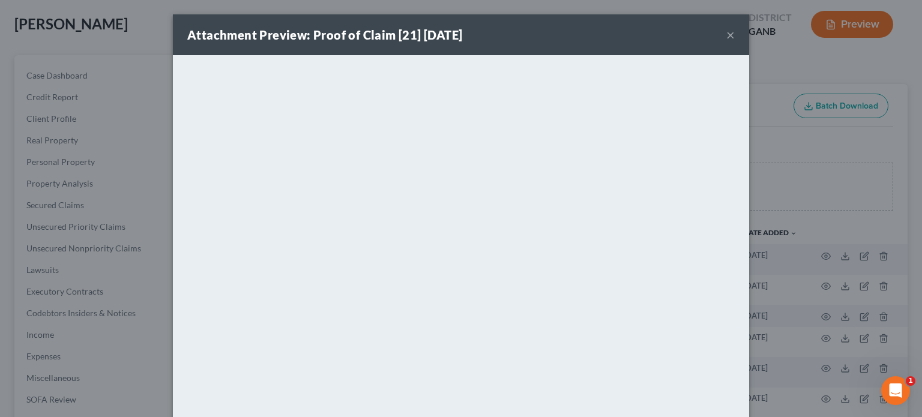
click at [726, 36] on button "×" at bounding box center [730, 35] width 8 height 14
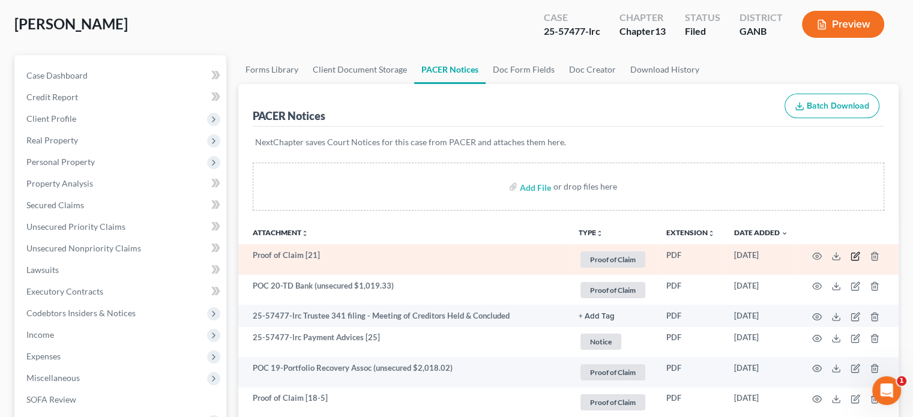
click at [853, 254] on icon "button" at bounding box center [856, 257] width 10 height 10
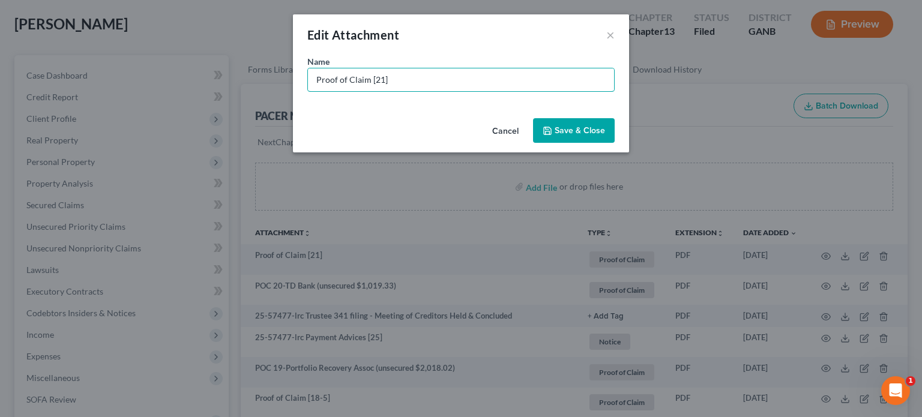
drag, startPoint x: 394, startPoint y: 80, endPoint x: 230, endPoint y: 65, distance: 164.6
click at [230, 65] on div "Edit Attachment × Name * Proof of Claim [21] Cancel Save & Close" at bounding box center [461, 208] width 922 height 417
type input "POC 21-Jefferson Capital (unsecured $7,416.81)"
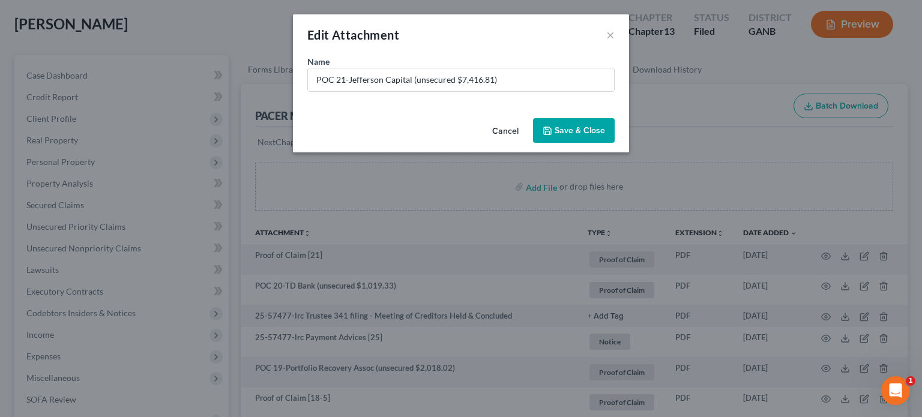
click at [570, 127] on span "Save & Close" at bounding box center [580, 130] width 50 height 10
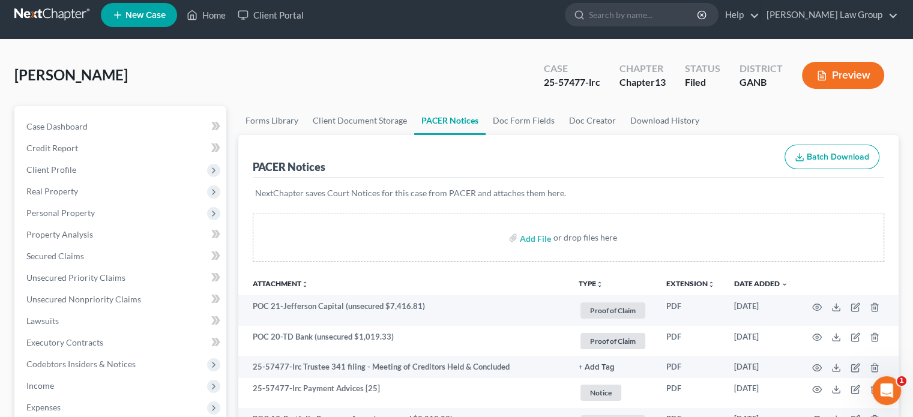
scroll to position [0, 0]
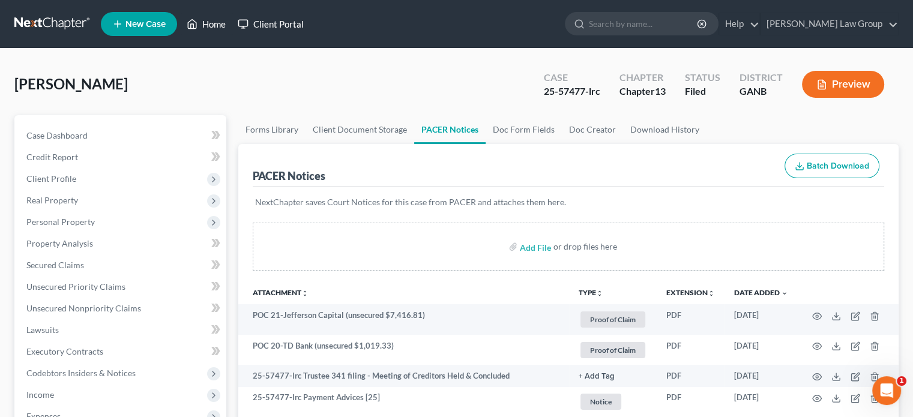
drag, startPoint x: 209, startPoint y: 26, endPoint x: 237, endPoint y: 25, distance: 27.6
click at [209, 26] on link "Home" at bounding box center [206, 24] width 51 height 22
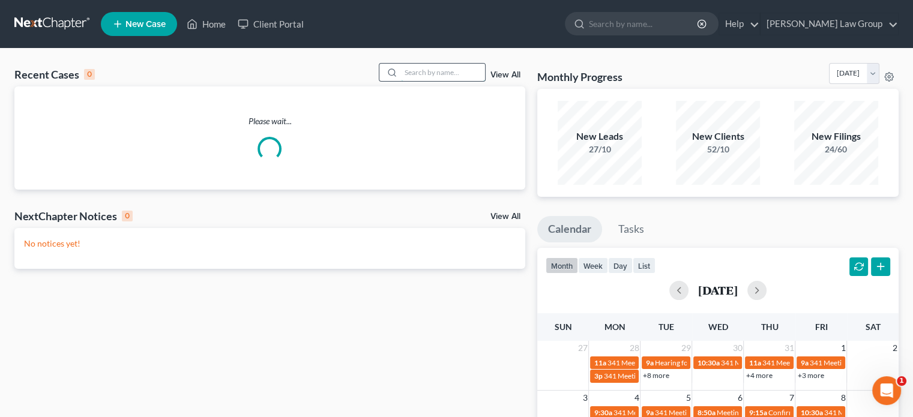
click at [406, 74] on input "search" at bounding box center [443, 72] width 84 height 17
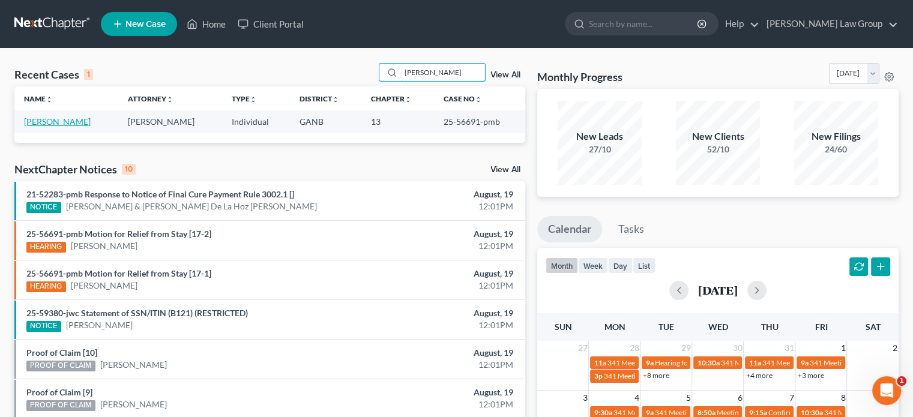
type input "chatman"
click at [62, 124] on link "Chatman, Roshonda" at bounding box center [57, 121] width 67 height 10
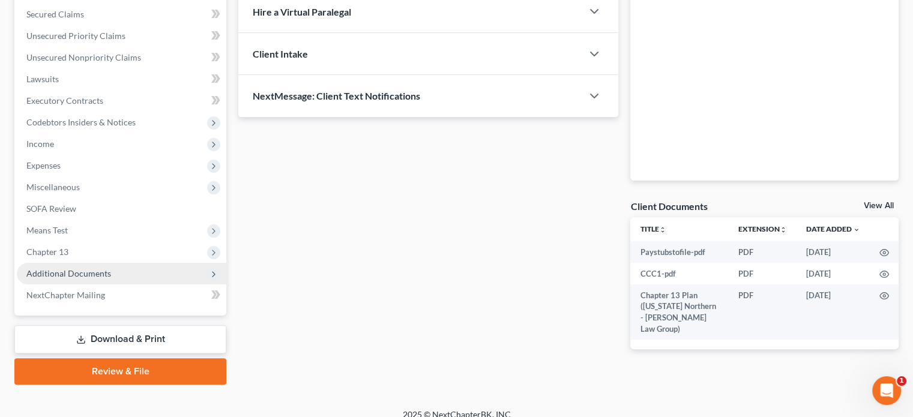
scroll to position [263, 0]
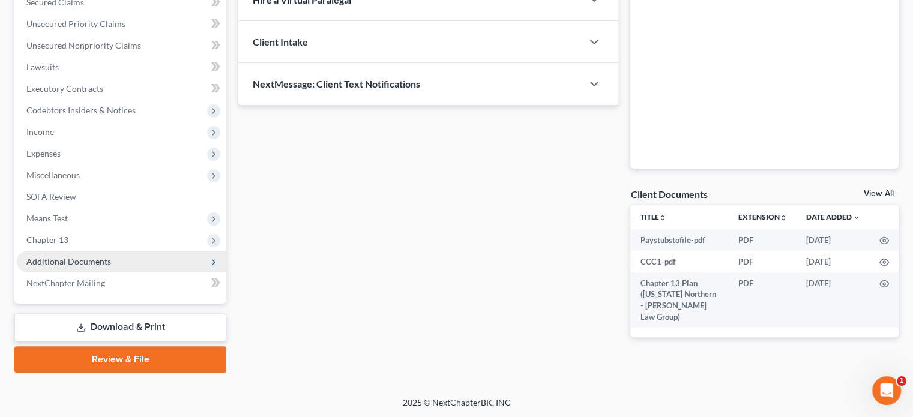
click at [89, 258] on span "Additional Documents" at bounding box center [68, 261] width 85 height 10
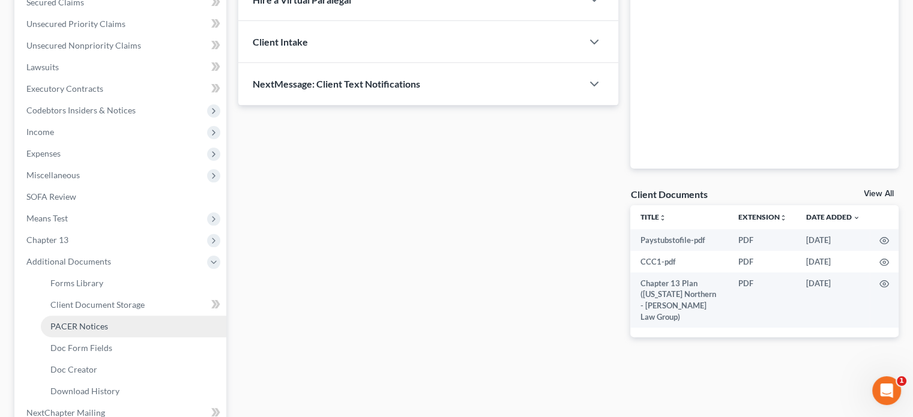
click at [94, 322] on span "PACER Notices" at bounding box center [79, 326] width 58 height 10
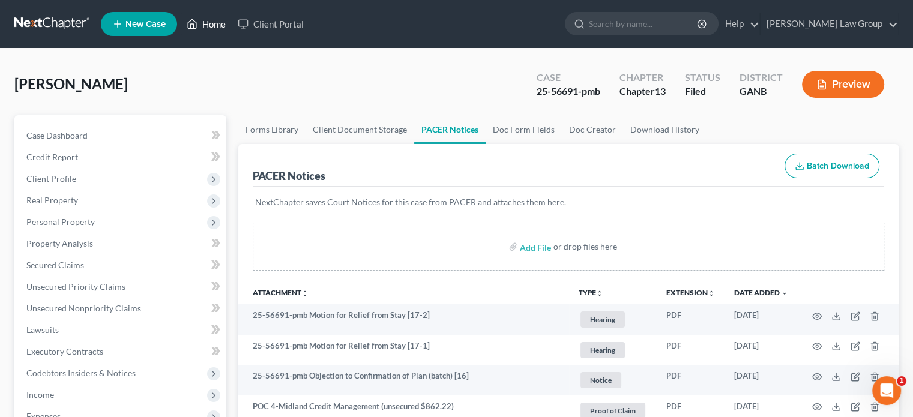
click at [214, 22] on link "Home" at bounding box center [206, 24] width 51 height 22
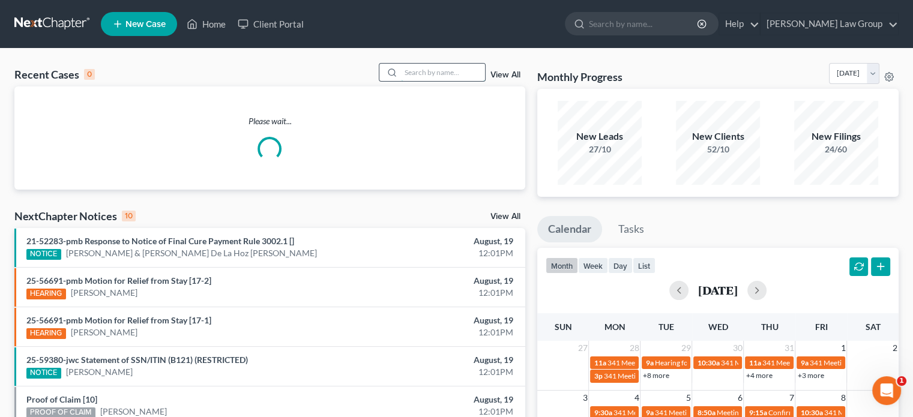
click at [411, 73] on input "search" at bounding box center [443, 72] width 84 height 17
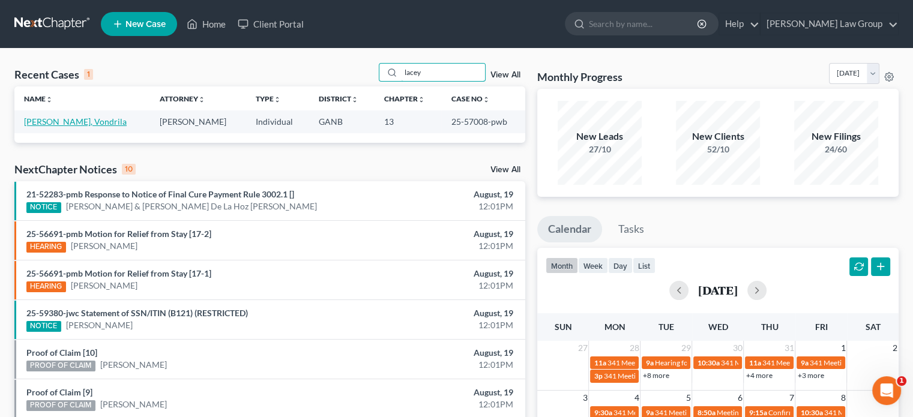
type input "lacey"
click at [49, 124] on link "Lacey, Vondrila" at bounding box center [75, 121] width 103 height 10
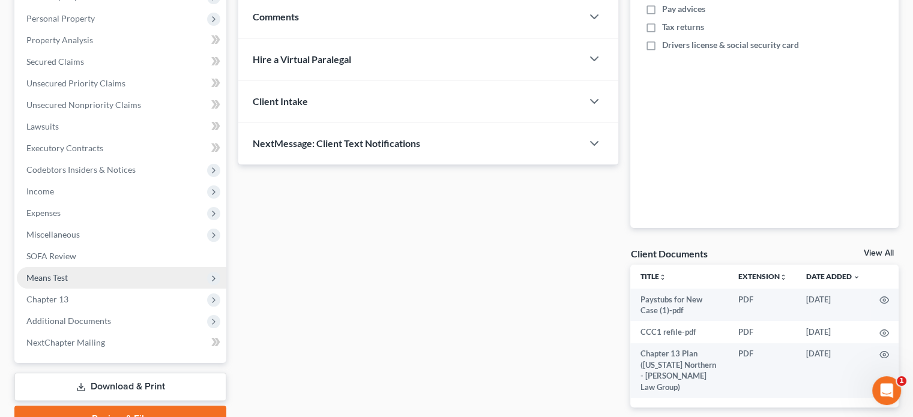
scroll to position [203, 0]
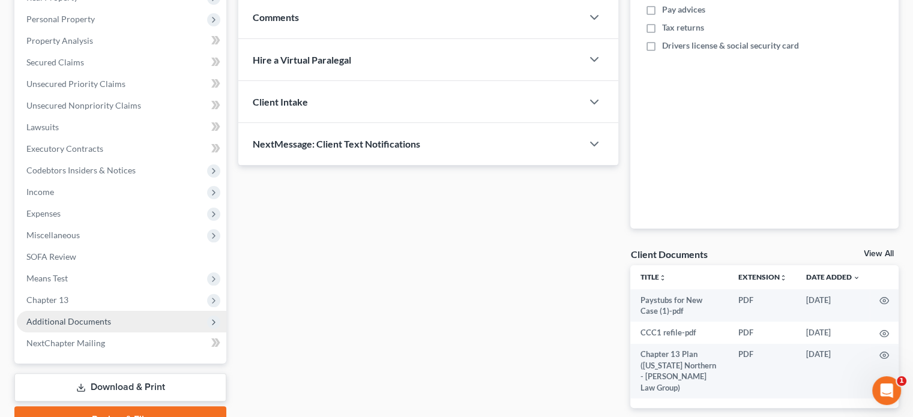
click at [57, 318] on span "Additional Documents" at bounding box center [68, 321] width 85 height 10
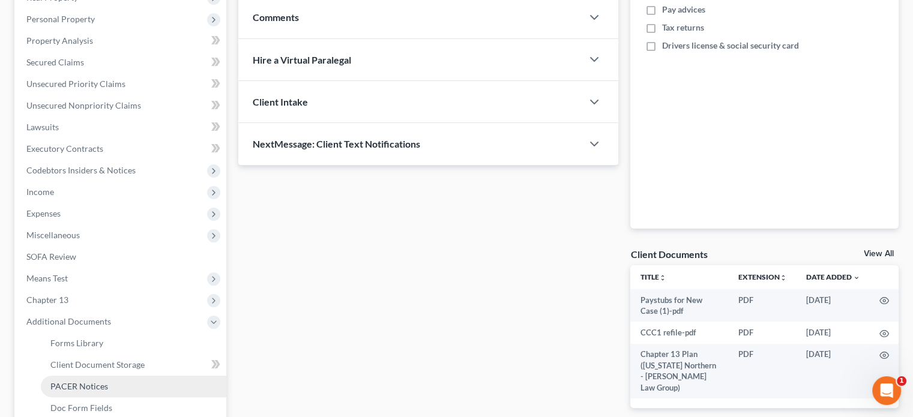
click at [82, 385] on span "PACER Notices" at bounding box center [79, 386] width 58 height 10
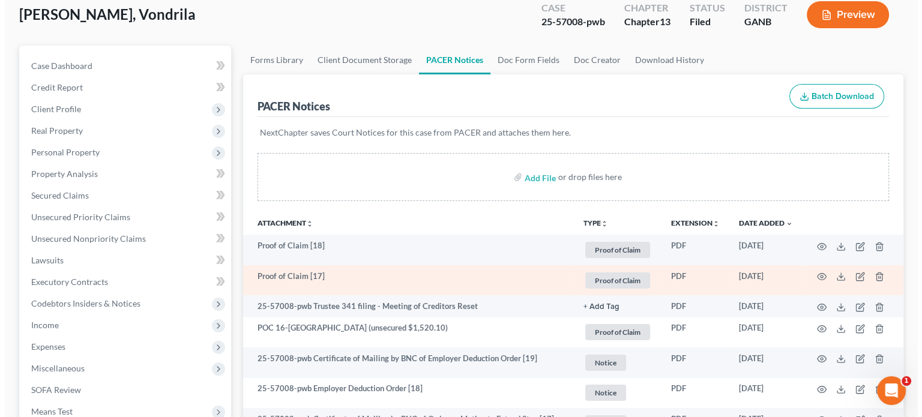
scroll to position [60, 0]
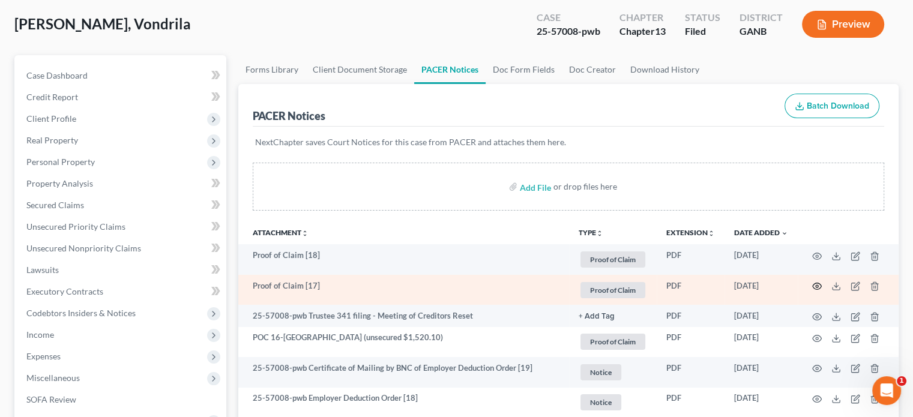
click at [817, 285] on icon "button" at bounding box center [817, 287] width 10 height 10
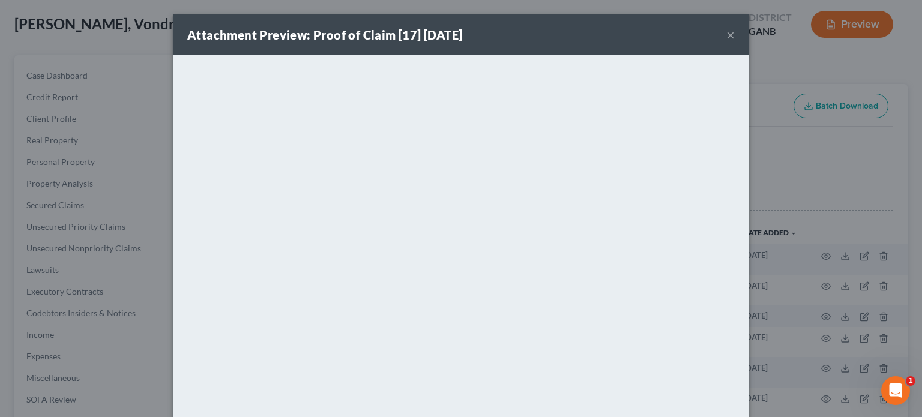
click at [726, 33] on button "×" at bounding box center [730, 35] width 8 height 14
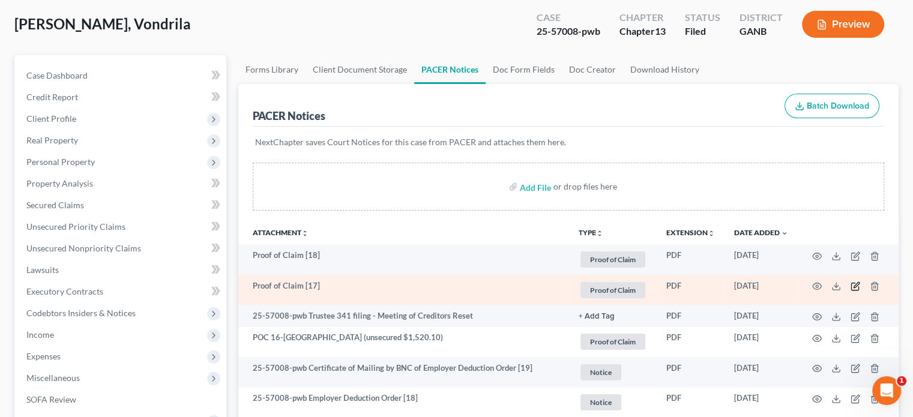
click at [851, 285] on icon "button" at bounding box center [854, 286] width 7 height 7
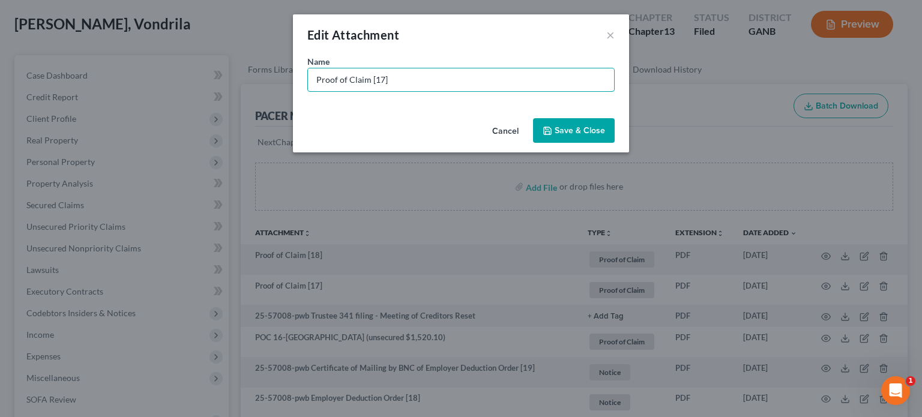
drag, startPoint x: 409, startPoint y: 81, endPoint x: 113, endPoint y: 71, distance: 296.1
click at [113, 71] on div "Edit Attachment × Name * Proof of Claim [17] Cancel Save & Close" at bounding box center [461, 208] width 922 height 417
type input "POC 17-Webbank (unsecured $1,117.68)"
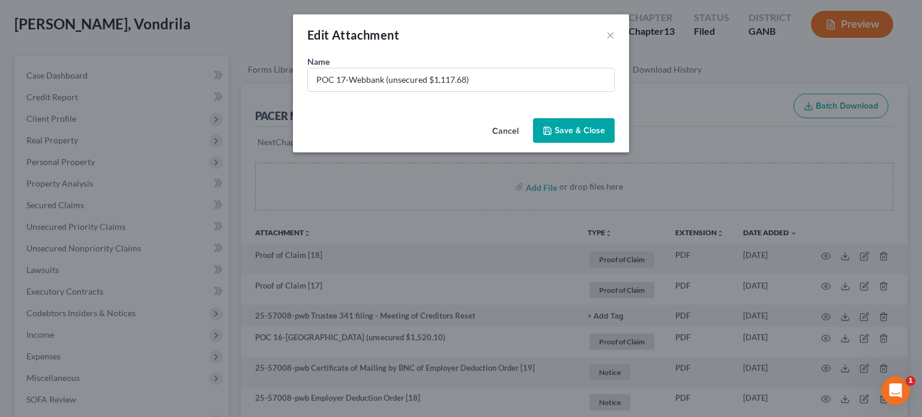
click at [576, 125] on span "Save & Close" at bounding box center [580, 130] width 50 height 10
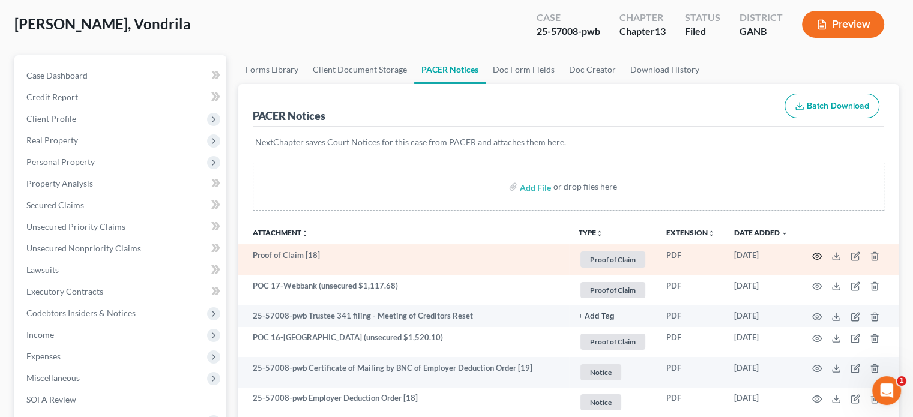
click at [818, 255] on circle "button" at bounding box center [817, 256] width 2 height 2
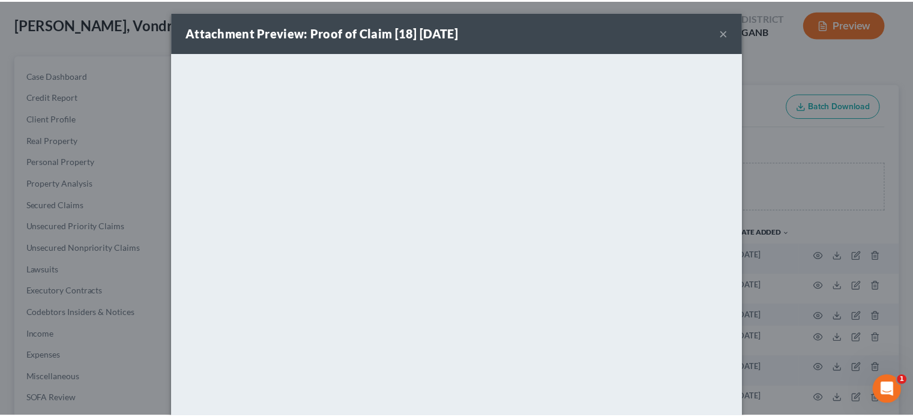
scroll to position [0, 0]
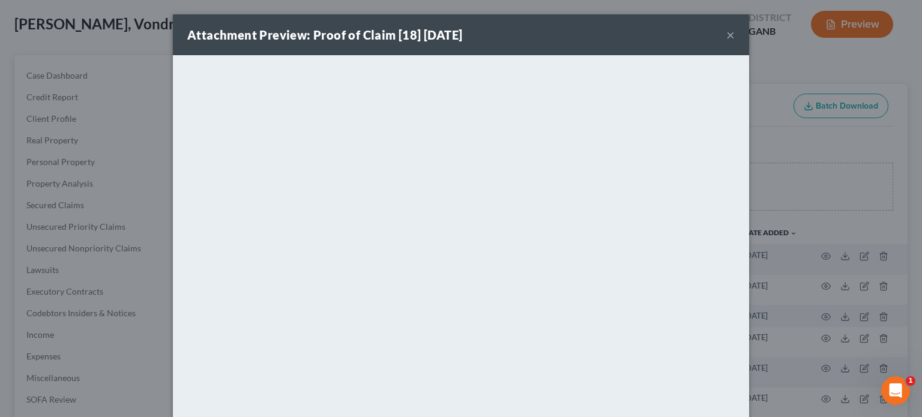
drag, startPoint x: 724, startPoint y: 35, endPoint x: 740, endPoint y: 64, distance: 33.6
click at [726, 35] on button "×" at bounding box center [730, 35] width 8 height 14
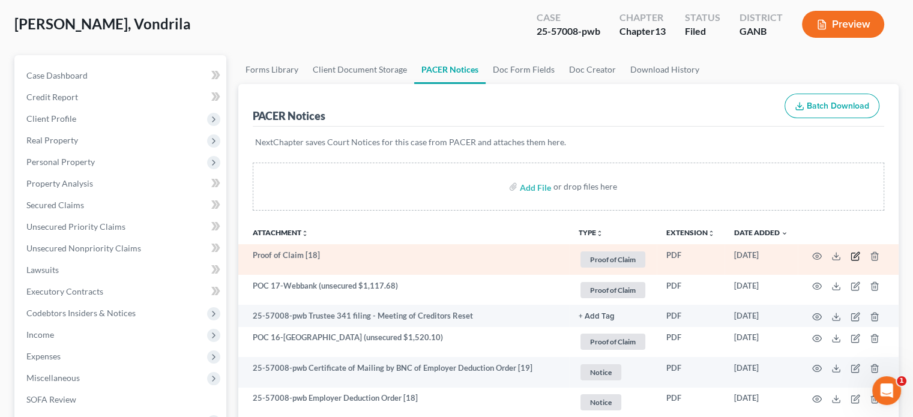
click at [856, 253] on icon "button" at bounding box center [856, 254] width 5 height 5
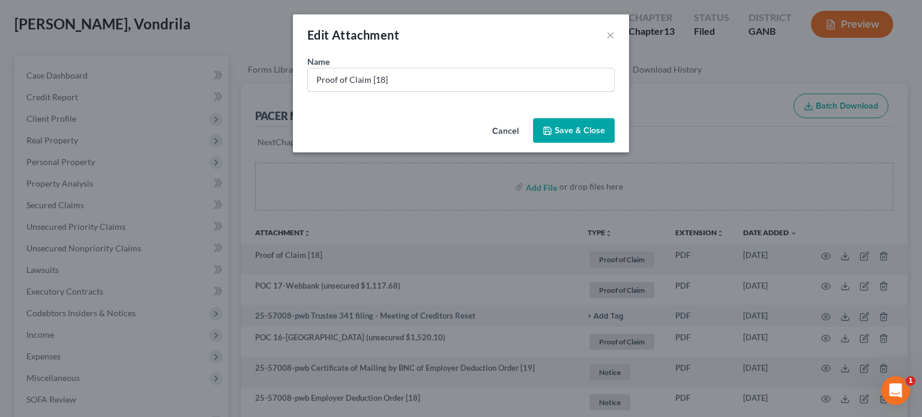
drag, startPoint x: 421, startPoint y: 85, endPoint x: 0, endPoint y: 67, distance: 421.2
click at [0, 67] on div "Edit Attachment × Name * Proof of Claim [18] Cancel Save & Close" at bounding box center [461, 208] width 922 height 417
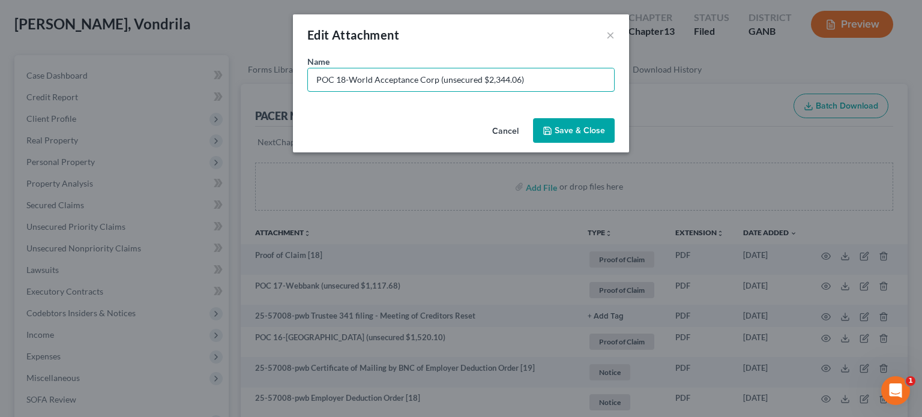
type input "POC 18-World Acceptance Corp (unsecured $2,344.06)"
click at [573, 127] on span "Save & Close" at bounding box center [580, 130] width 50 height 10
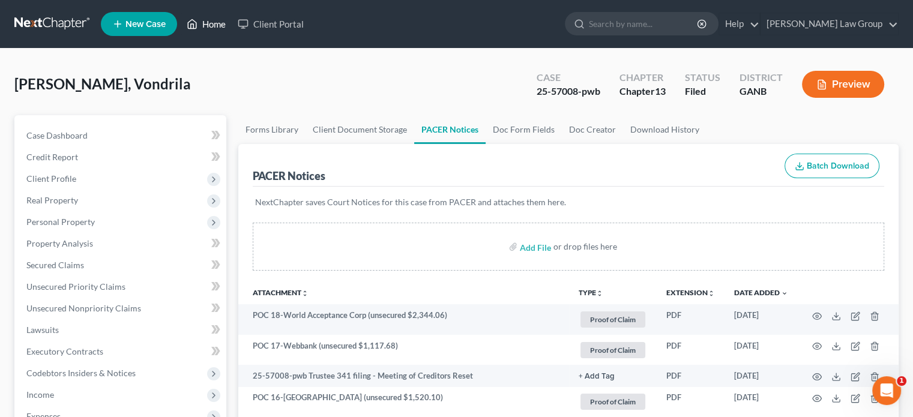
click at [224, 21] on link "Home" at bounding box center [206, 24] width 51 height 22
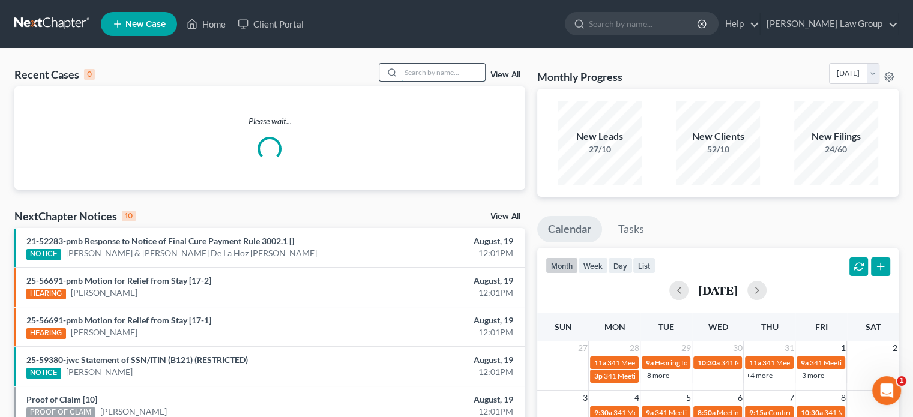
click at [439, 69] on input "search" at bounding box center [443, 72] width 84 height 17
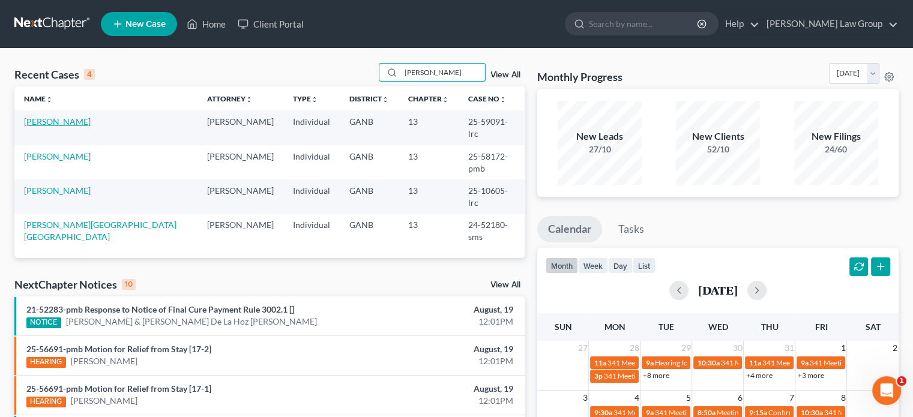
type input "wright"
click at [56, 119] on link "Wright, John" at bounding box center [57, 121] width 67 height 10
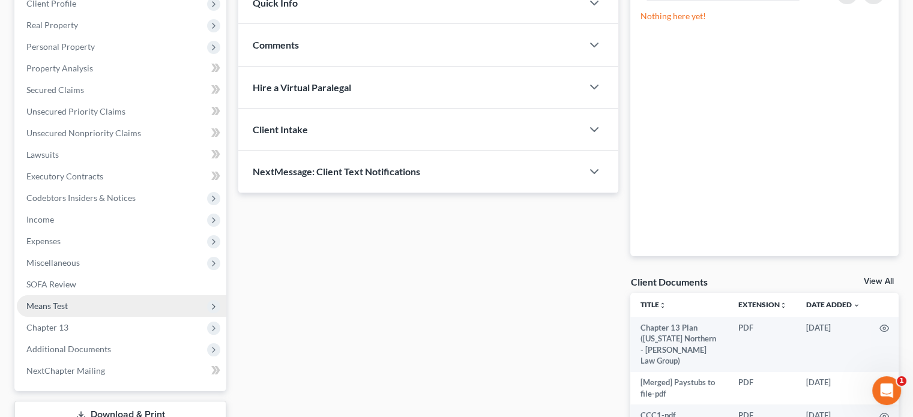
scroll to position [263, 0]
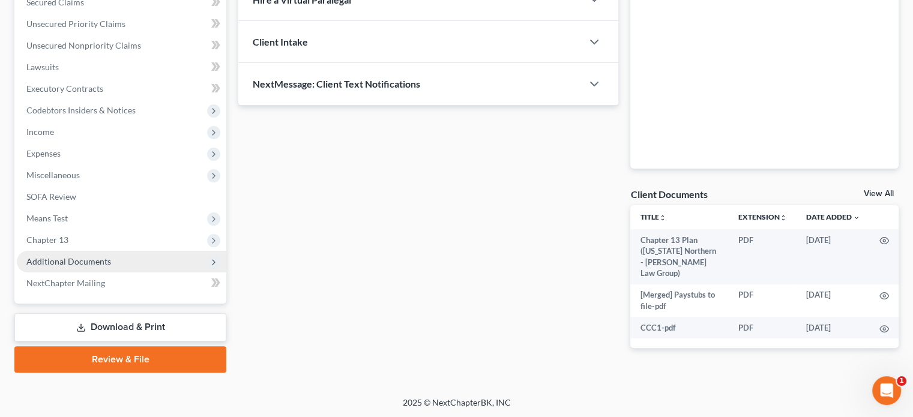
click at [71, 261] on span "Additional Documents" at bounding box center [68, 261] width 85 height 10
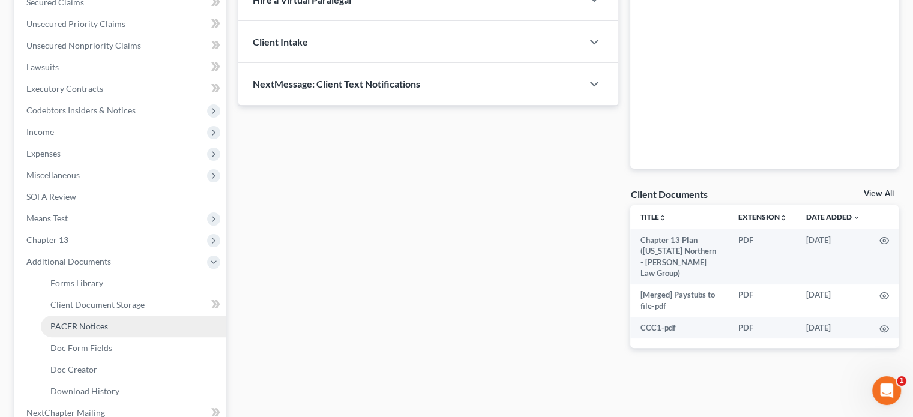
click at [82, 324] on span "PACER Notices" at bounding box center [79, 326] width 58 height 10
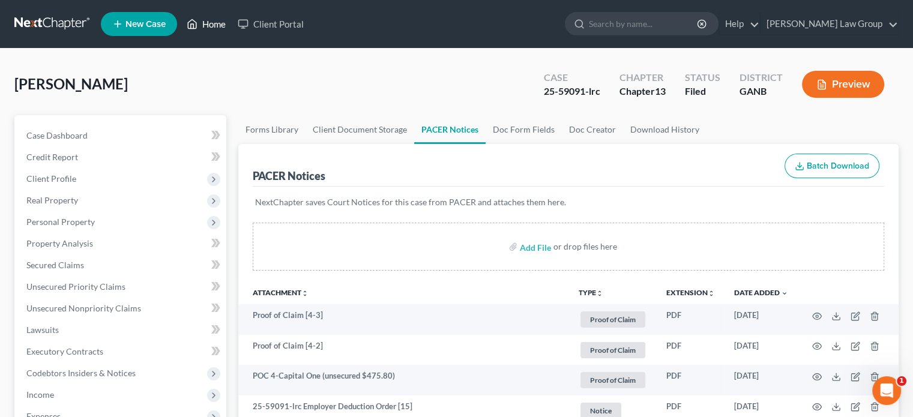
click at [216, 24] on link "Home" at bounding box center [206, 24] width 51 height 22
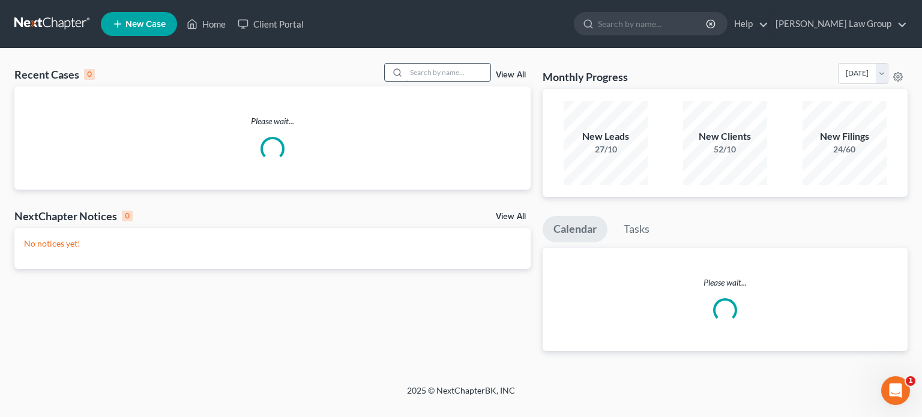
click at [424, 71] on input "search" at bounding box center [448, 72] width 84 height 17
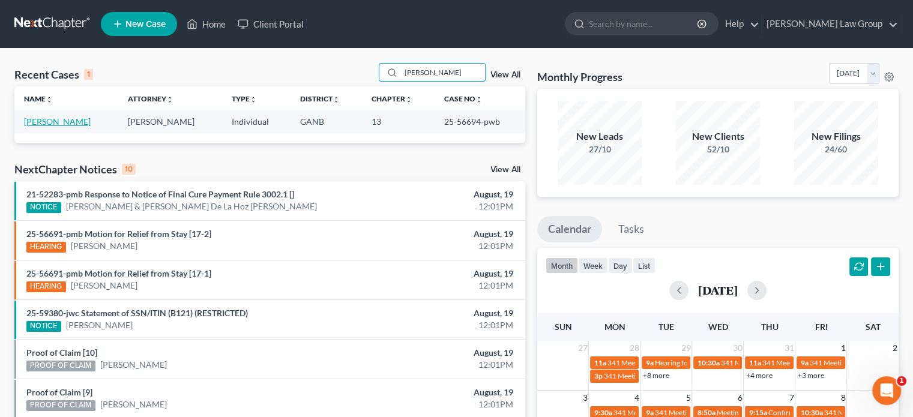
type input "mccoy"
click at [44, 118] on link "McCoy, Nasir" at bounding box center [57, 121] width 67 height 10
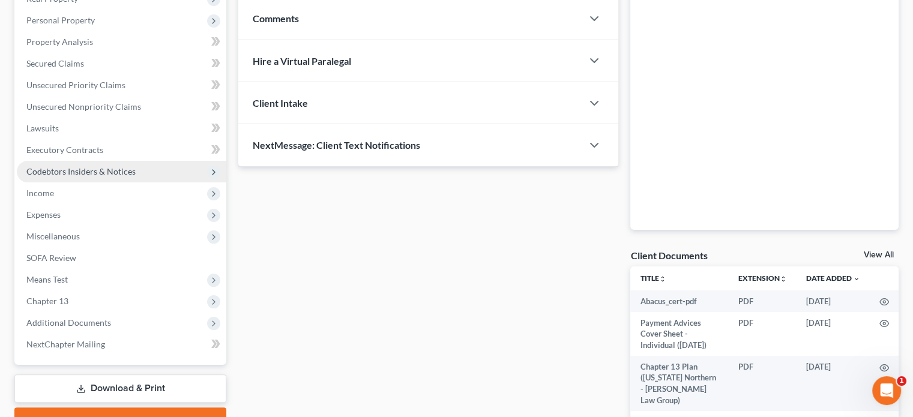
scroll to position [210, 0]
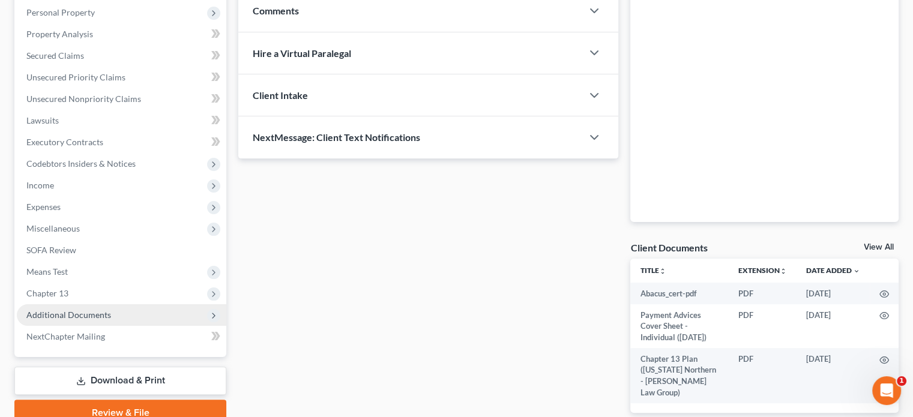
click at [86, 311] on span "Additional Documents" at bounding box center [68, 315] width 85 height 10
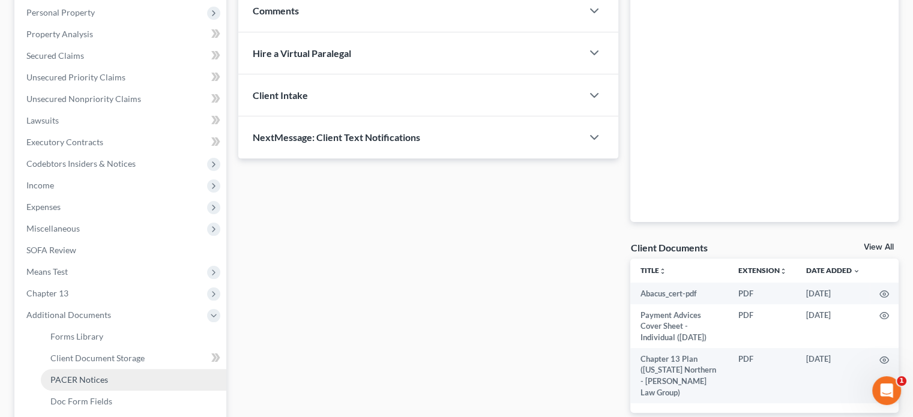
click at [82, 377] on span "PACER Notices" at bounding box center [79, 380] width 58 height 10
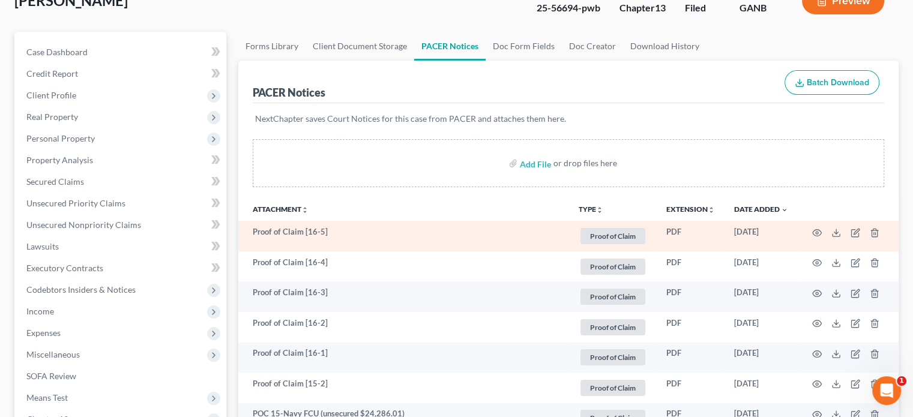
scroll to position [180, 0]
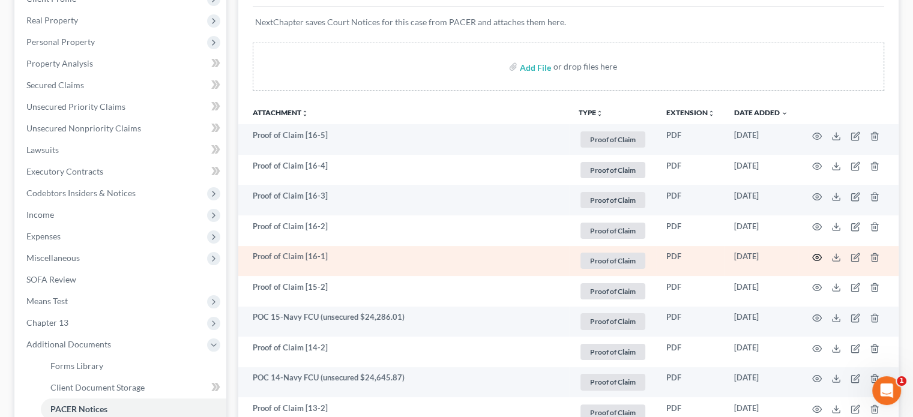
click at [816, 255] on icon "button" at bounding box center [817, 258] width 10 height 10
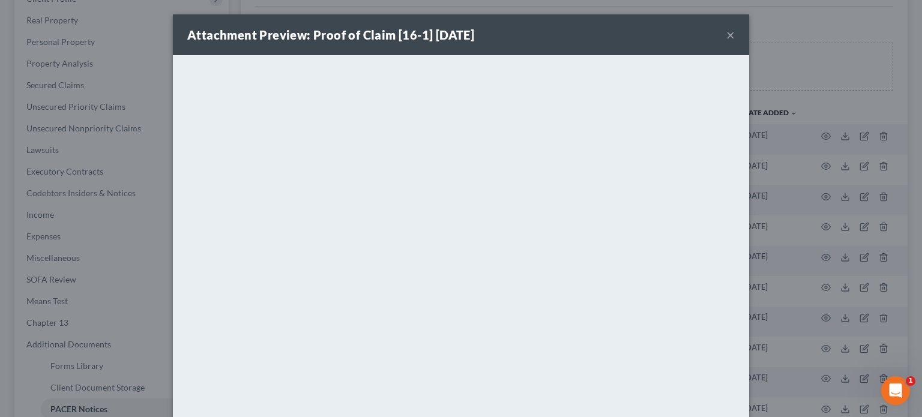
drag, startPoint x: 723, startPoint y: 30, endPoint x: 728, endPoint y: 40, distance: 10.7
click at [726, 33] on button "×" at bounding box center [730, 35] width 8 height 14
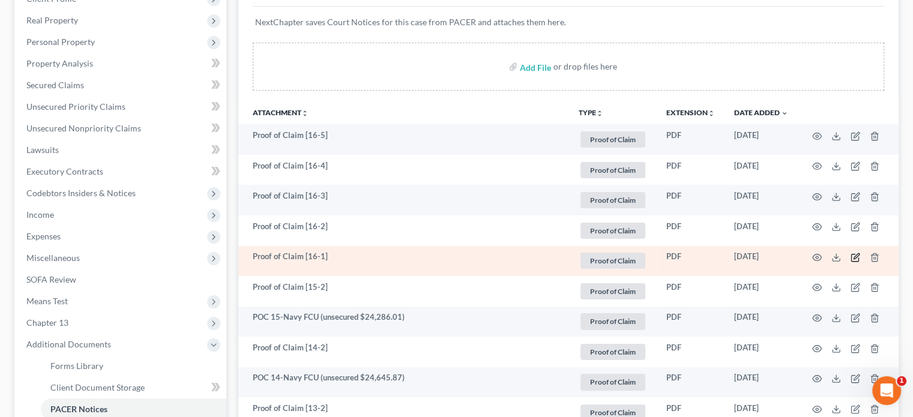
click at [855, 255] on icon "button" at bounding box center [856, 255] width 5 height 5
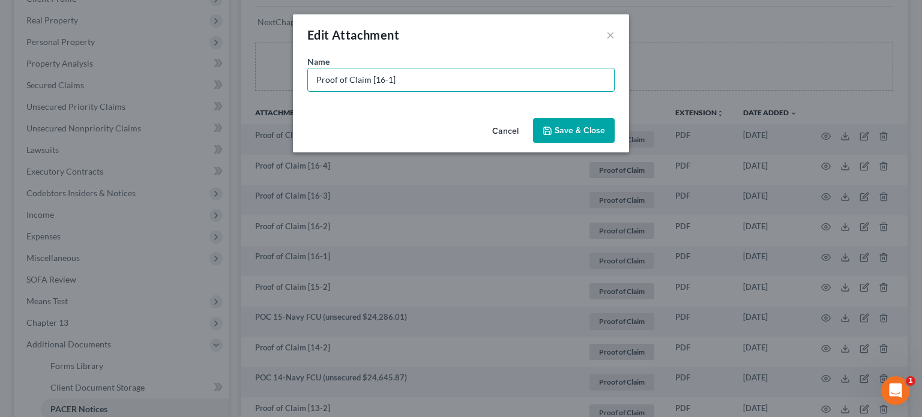
drag, startPoint x: 412, startPoint y: 78, endPoint x: 154, endPoint y: 19, distance: 264.9
click at [154, 19] on div "Edit Attachment × Name * Proof of Claim [16-1] Cancel Save & Close" at bounding box center [461, 208] width 922 height 417
type input "POC 16-Portfolio Recovery Assoc. (unsecured $6,139.74)"
click at [577, 131] on span "Save & Close" at bounding box center [580, 130] width 50 height 10
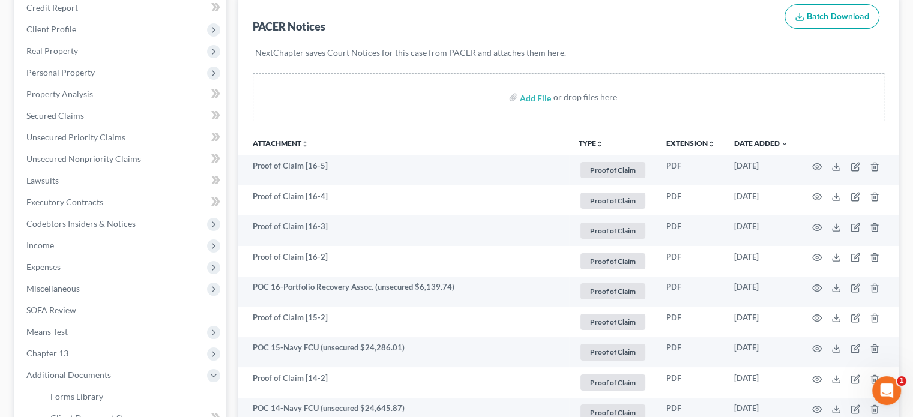
scroll to position [0, 0]
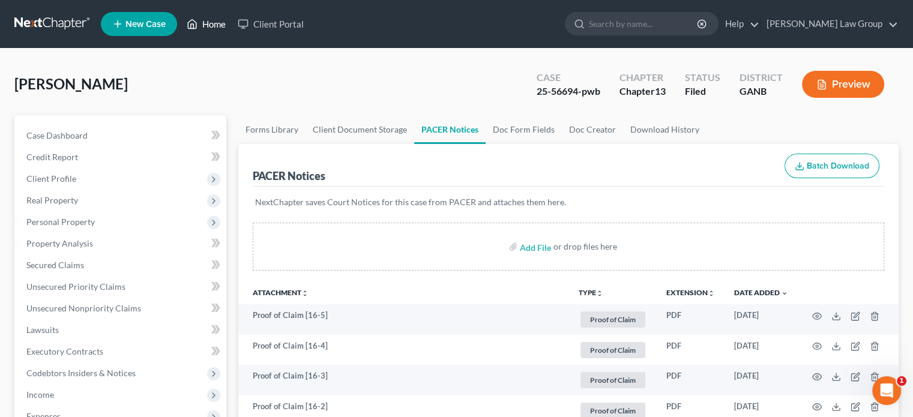
click at [210, 22] on link "Home" at bounding box center [206, 24] width 51 height 22
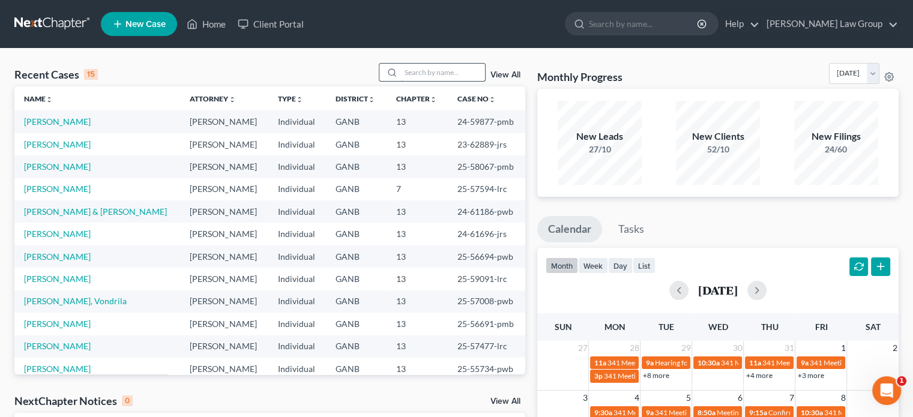
click at [401, 76] on input "search" at bounding box center [443, 72] width 84 height 17
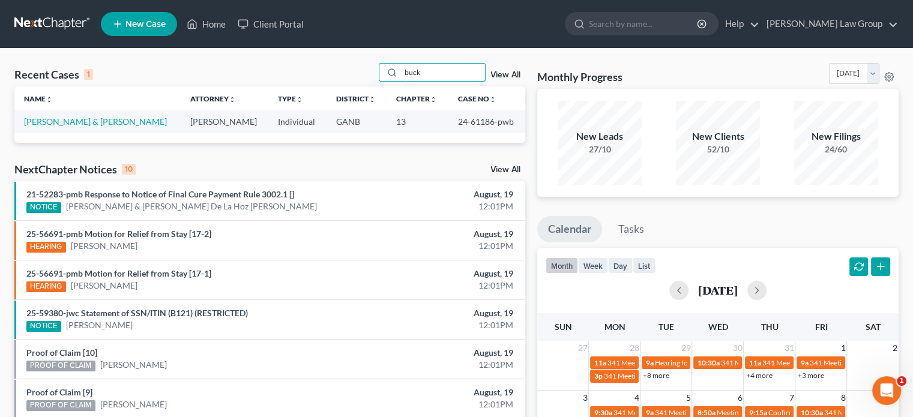
type input "buck"
click at [58, 121] on link "Buck, Michael & Daphne" at bounding box center [95, 121] width 143 height 10
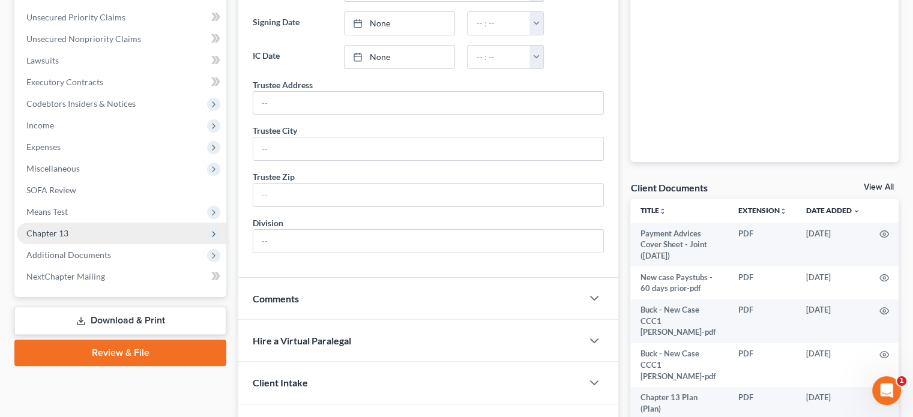
scroll to position [300, 0]
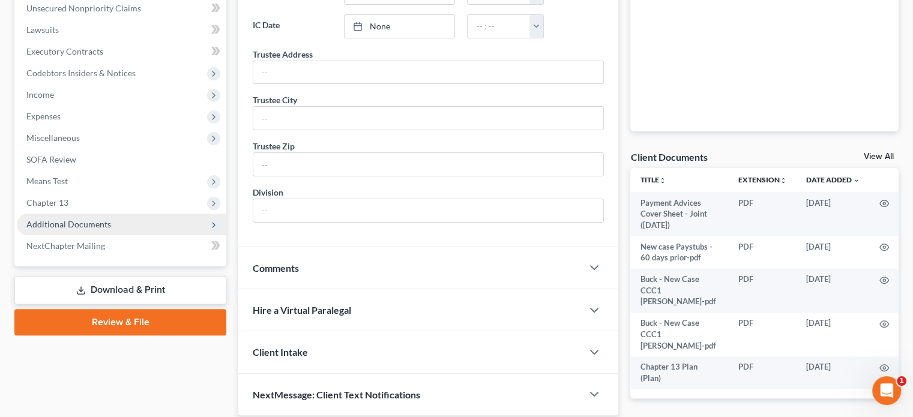
click at [68, 223] on span "Additional Documents" at bounding box center [68, 224] width 85 height 10
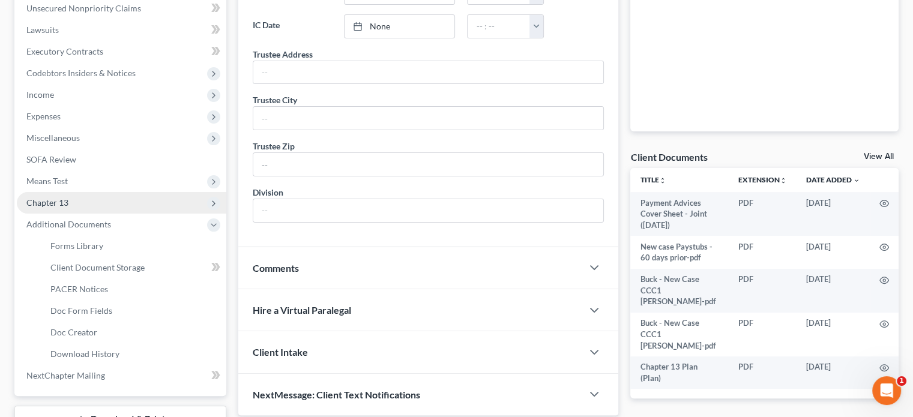
click at [53, 199] on span "Chapter 13" at bounding box center [47, 202] width 42 height 10
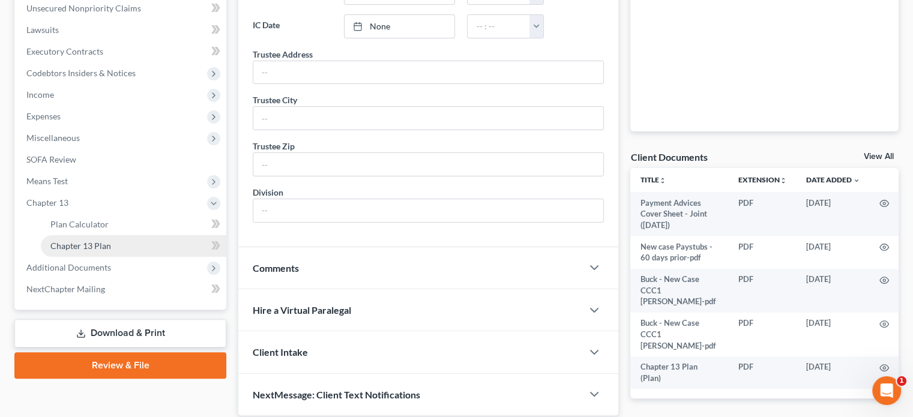
click at [72, 244] on span "Chapter 13 Plan" at bounding box center [80, 246] width 61 height 10
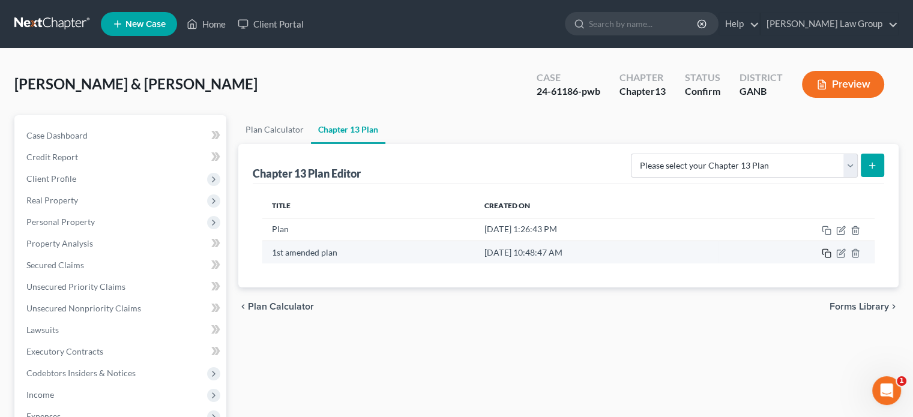
click at [827, 252] on rect "button" at bounding box center [827, 254] width 5 height 5
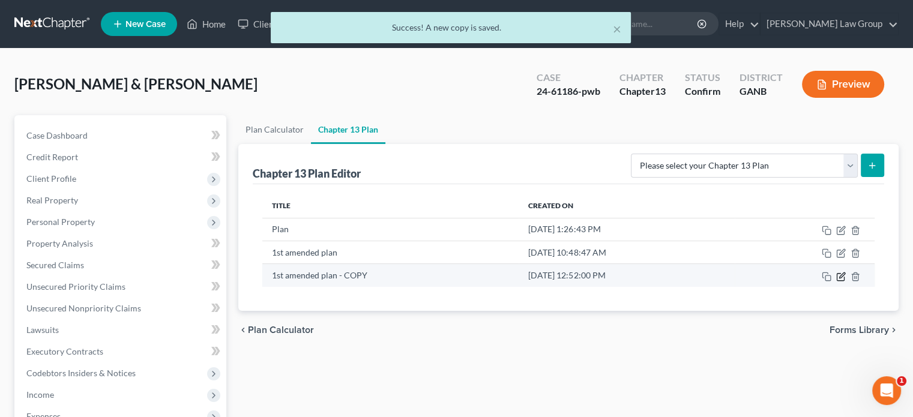
click at [843, 276] on icon "button" at bounding box center [841, 277] width 10 height 10
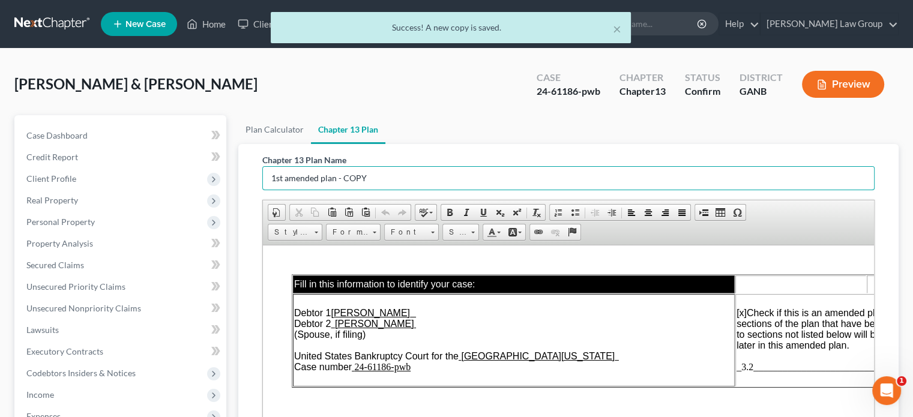
drag, startPoint x: 391, startPoint y: 182, endPoint x: 253, endPoint y: 169, distance: 139.3
click at [253, 169] on div "Chapter 13 Plan Name 1st amended plan - COPY Rich Text Editor, document-ckedito…" at bounding box center [569, 346] width 632 height 404
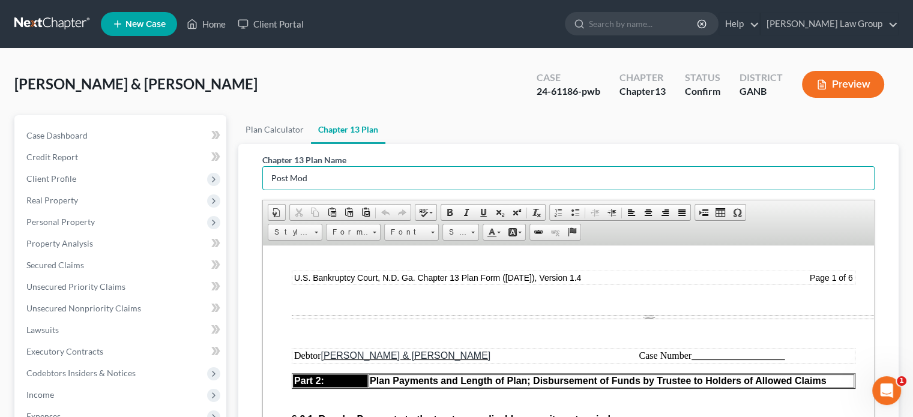
scroll to position [960, 0]
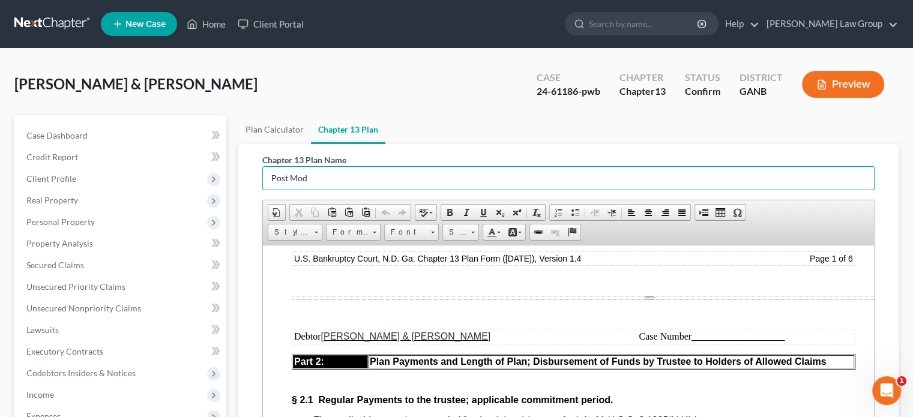
type input "Post Mod"
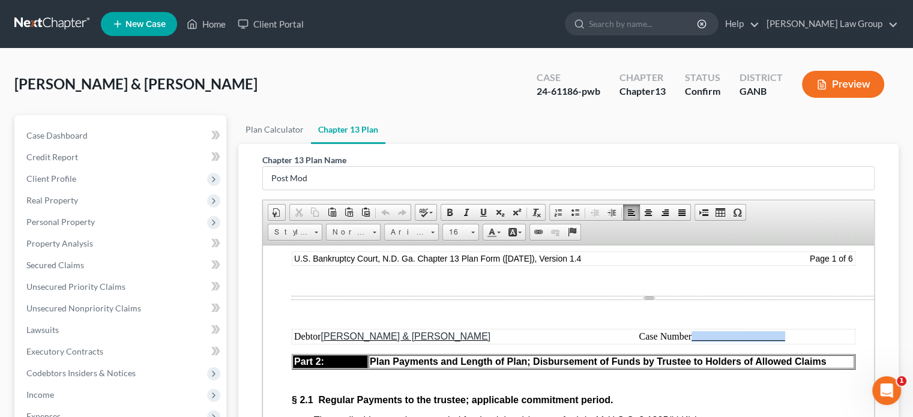
drag, startPoint x: 789, startPoint y: 343, endPoint x: 693, endPoint y: 331, distance: 97.3
click at [693, 331] on td "Case Number" at bounding box center [712, 336] width 284 height 13
click at [490, 331] on span "Michael Anthony Buck & Daphne Ann Buck" at bounding box center [406, 336] width 170 height 10
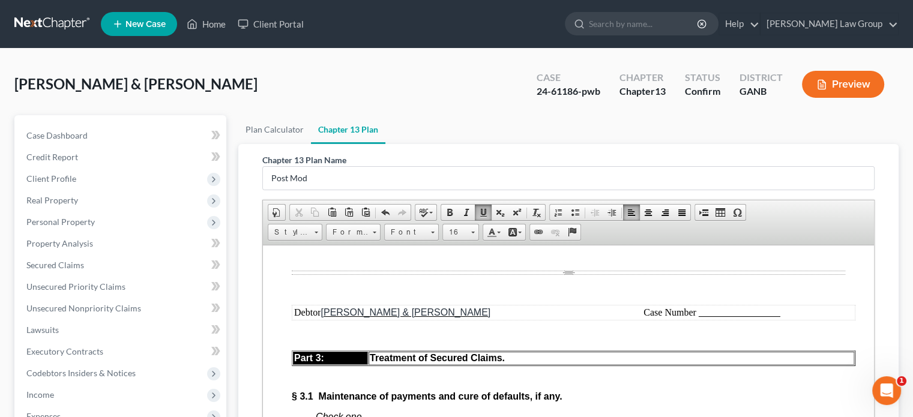
scroll to position [2101, 0]
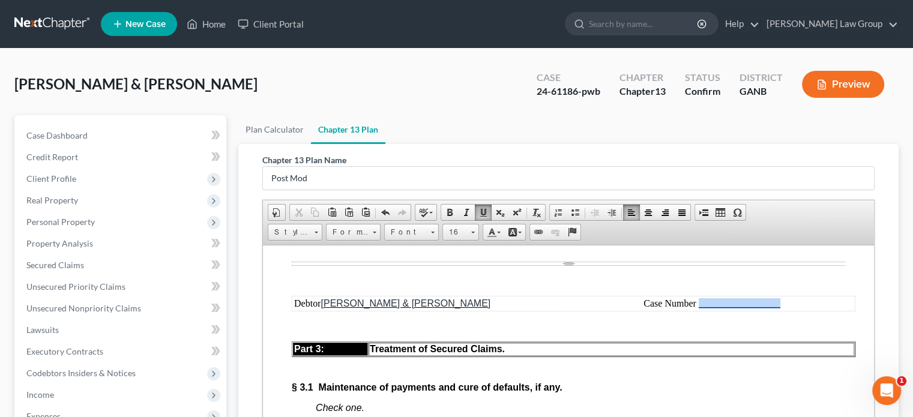
drag, startPoint x: 772, startPoint y: 358, endPoint x: 699, endPoint y: 353, distance: 72.8
click at [699, 310] on td "Case Number" at bounding box center [712, 303] width 284 height 13
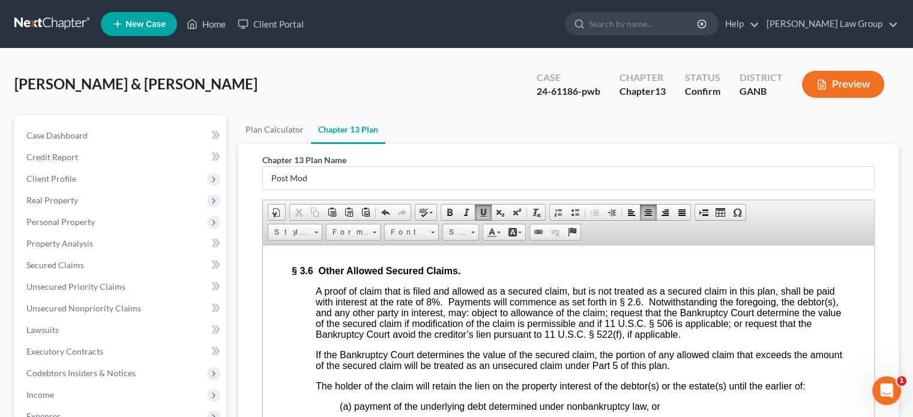
scroll to position [3782, 0]
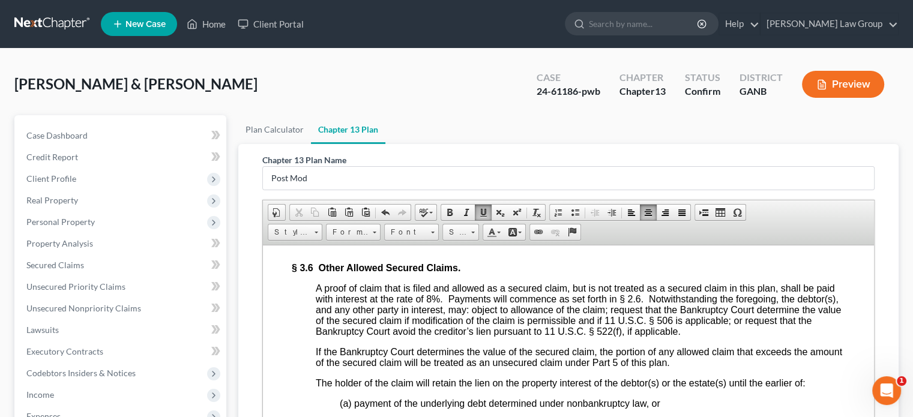
drag, startPoint x: 783, startPoint y: 345, endPoint x: 700, endPoint y: 340, distance: 83.0
click at [700, 231] on td "Case Number" at bounding box center [712, 224] width 284 height 13
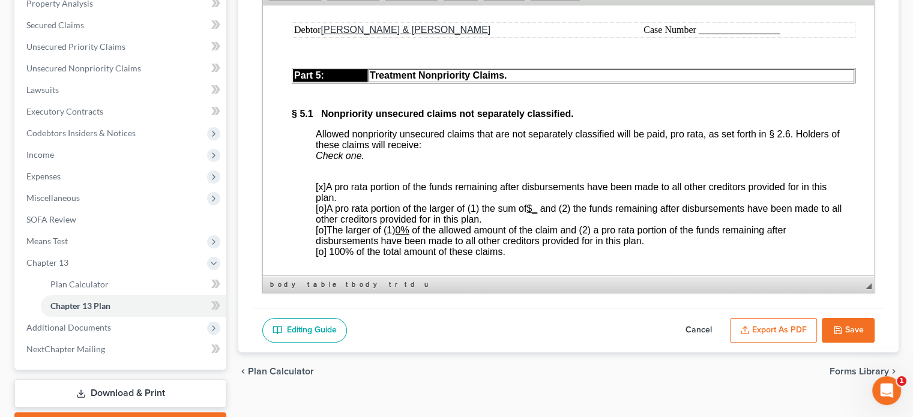
scroll to position [4802, 0]
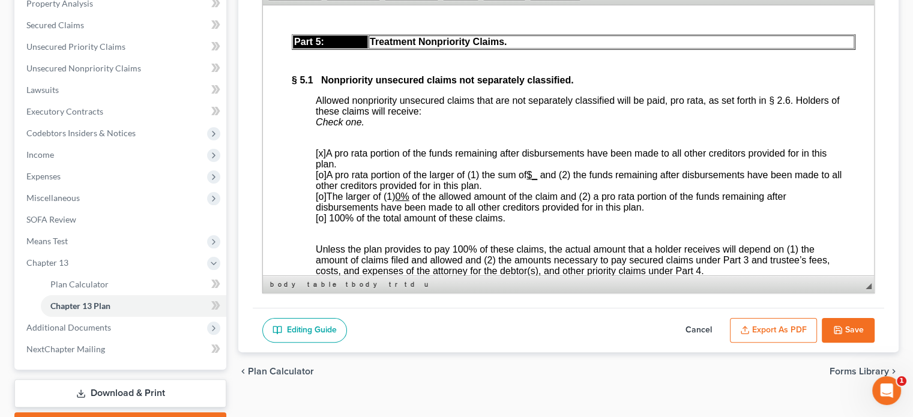
drag, startPoint x: 781, startPoint y: 138, endPoint x: 701, endPoint y: 139, distance: 79.8
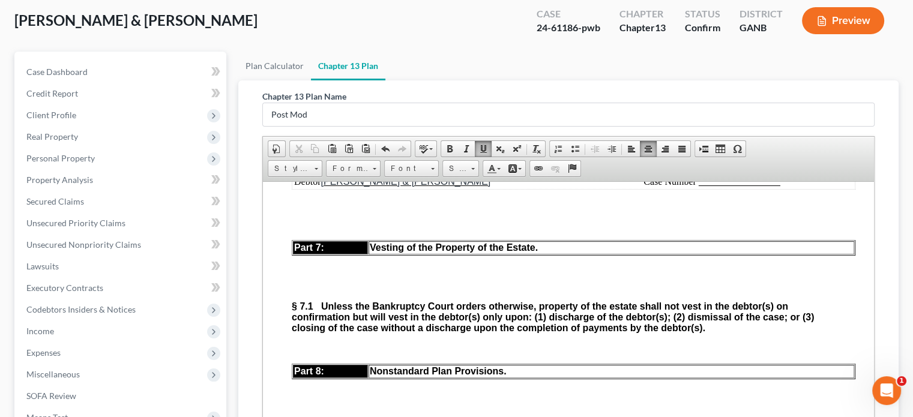
scroll to position [60, 0]
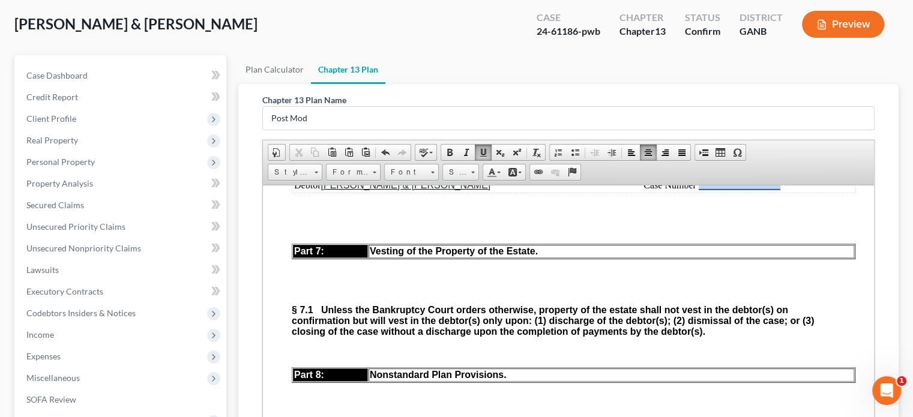
drag, startPoint x: 782, startPoint y: 348, endPoint x: 699, endPoint y: 352, distance: 82.3
click at [699, 191] on td "Case Number" at bounding box center [712, 184] width 284 height 13
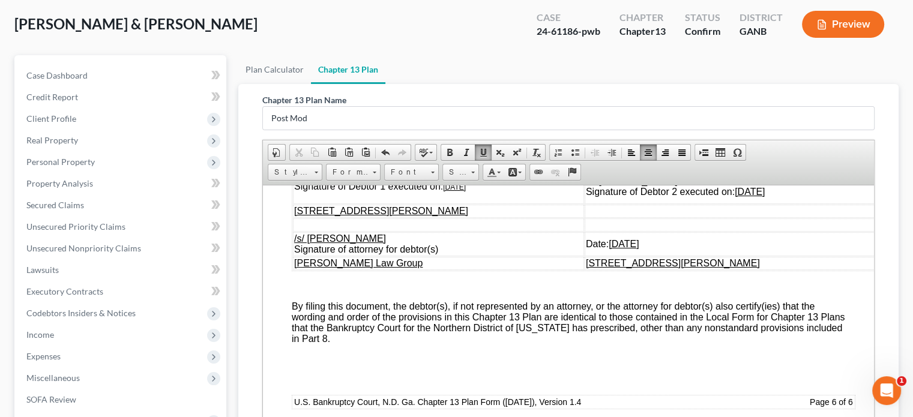
scroll to position [6303, 0]
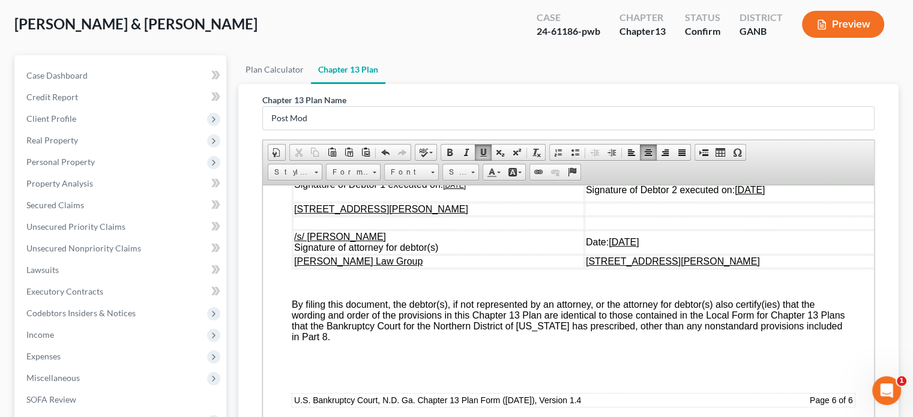
click at [486, 202] on td "/s/ Michael Anthony Buck Signature of Debtor 1 executed on: 1/21/2025" at bounding box center [438, 184] width 291 height 35
click at [782, 202] on td "/s/ Daphne Ann Buck Signature of Debtor 2 executed on: 1/21/2025" at bounding box center [735, 184] width 300 height 35
click at [651, 254] on td "Date: 1/21/2025" at bounding box center [735, 242] width 300 height 24
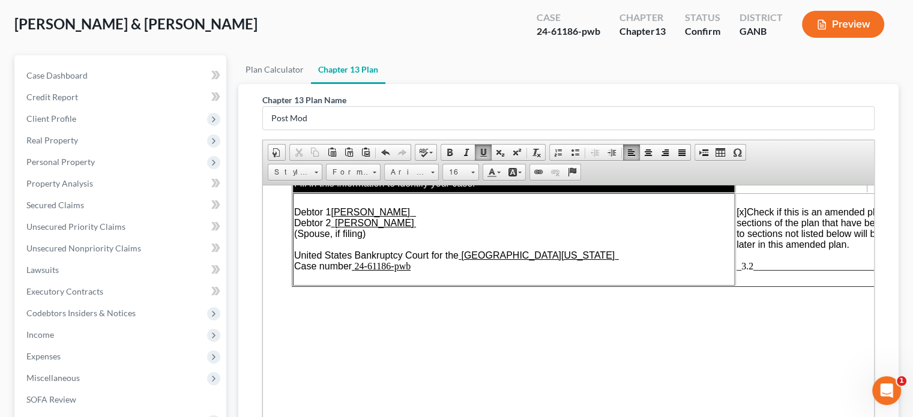
scroll to position [0, 0]
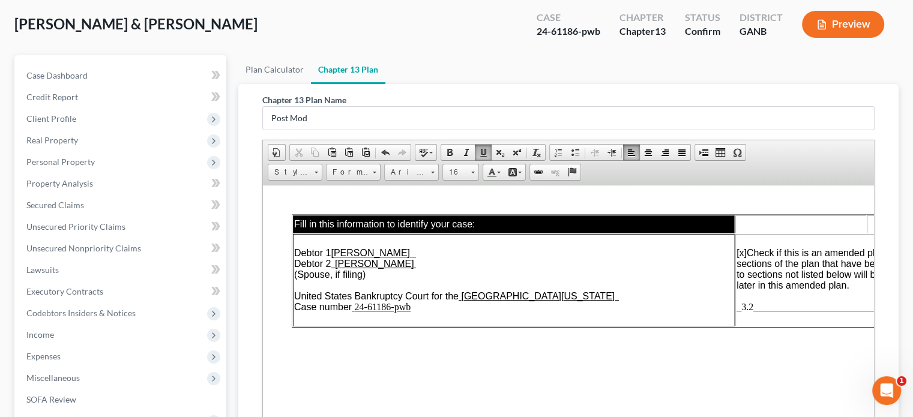
click at [753, 306] on span "_3.2_______________________________" at bounding box center [820, 306] width 166 height 10
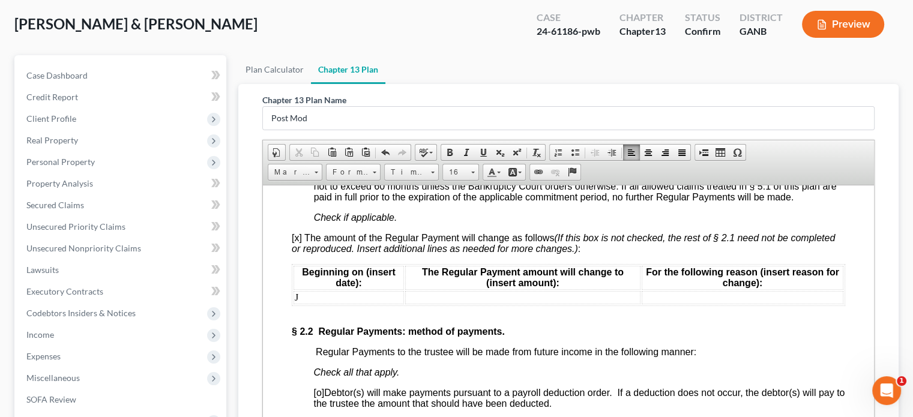
scroll to position [1261, 0]
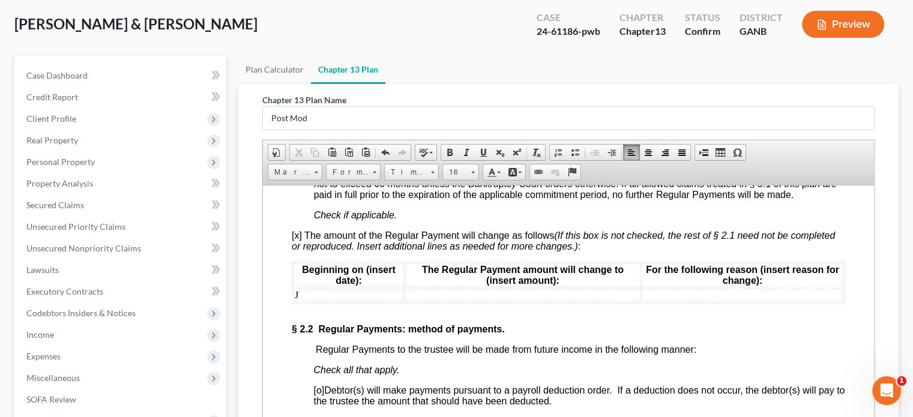
click at [298, 301] on td "J" at bounding box center [349, 294] width 110 height 13
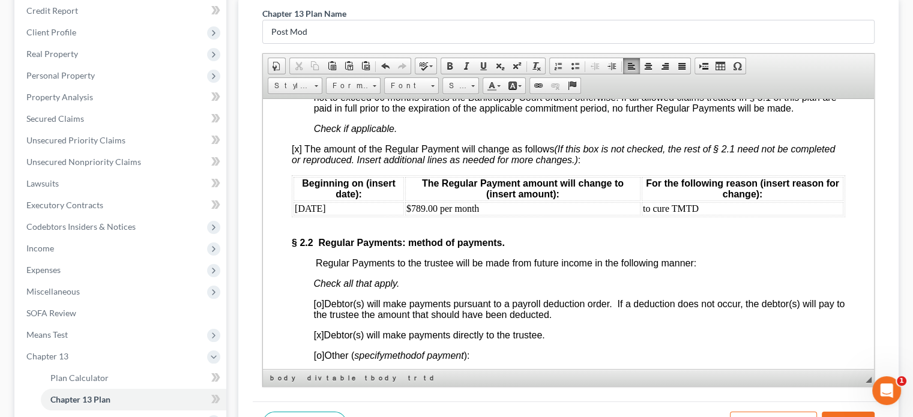
scroll to position [240, 0]
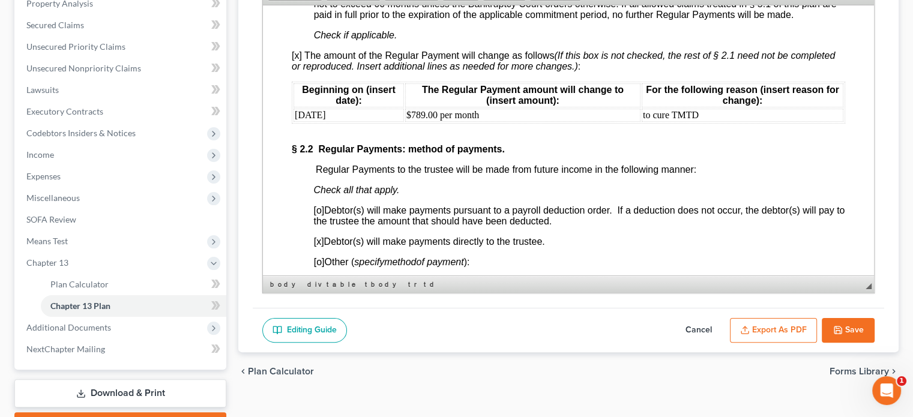
click at [848, 322] on button "Save" at bounding box center [848, 330] width 53 height 25
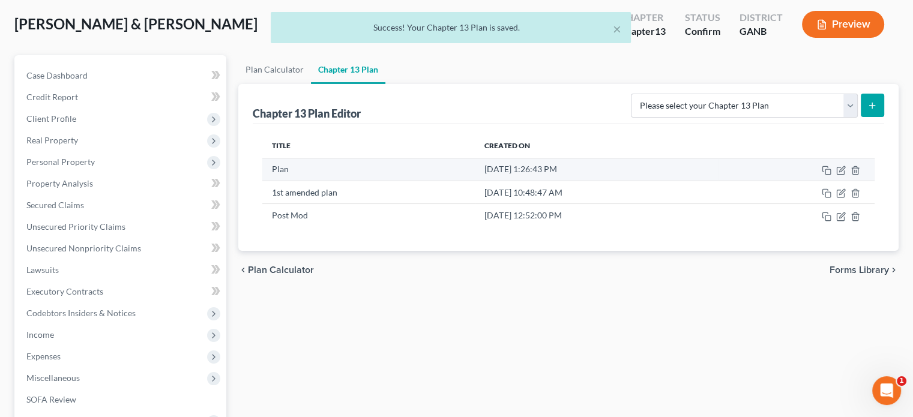
scroll to position [60, 0]
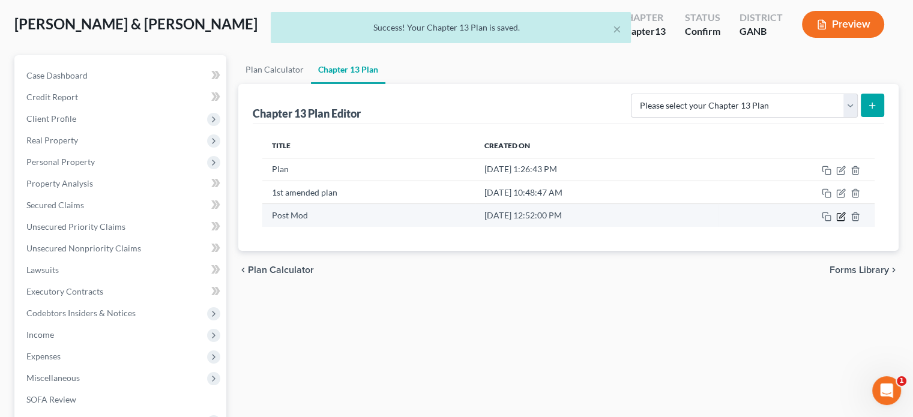
click at [843, 214] on icon "button" at bounding box center [841, 215] width 5 height 5
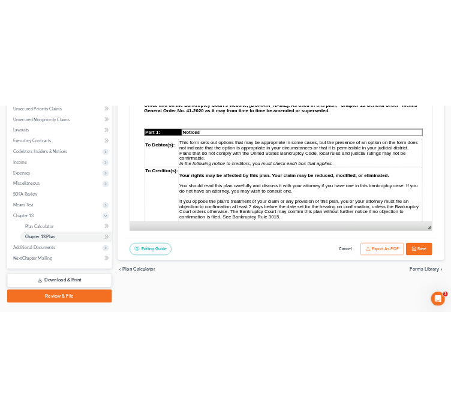
scroll to position [306, 0]
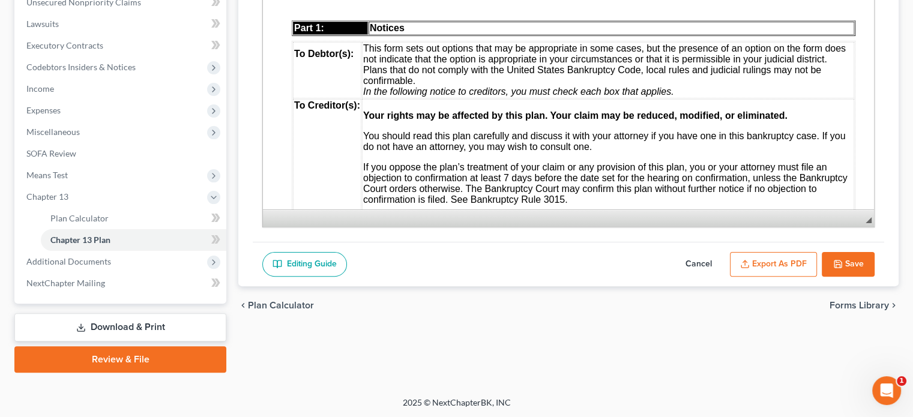
click at [774, 268] on button "Export as PDF" at bounding box center [773, 264] width 87 height 25
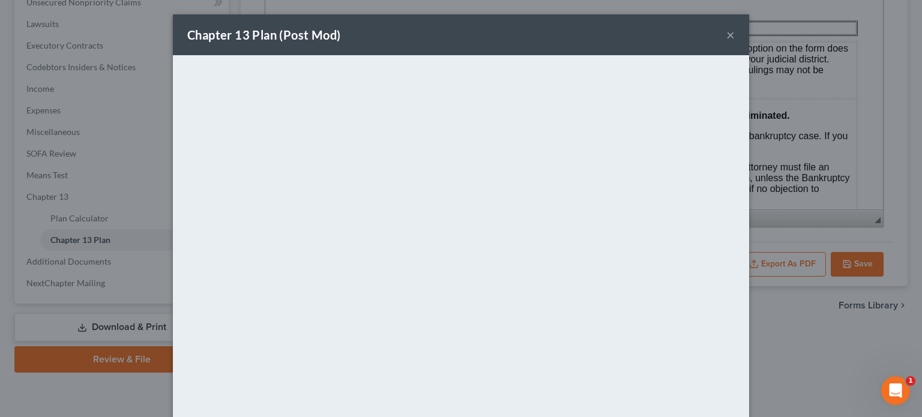
click at [726, 36] on button "×" at bounding box center [730, 35] width 8 height 14
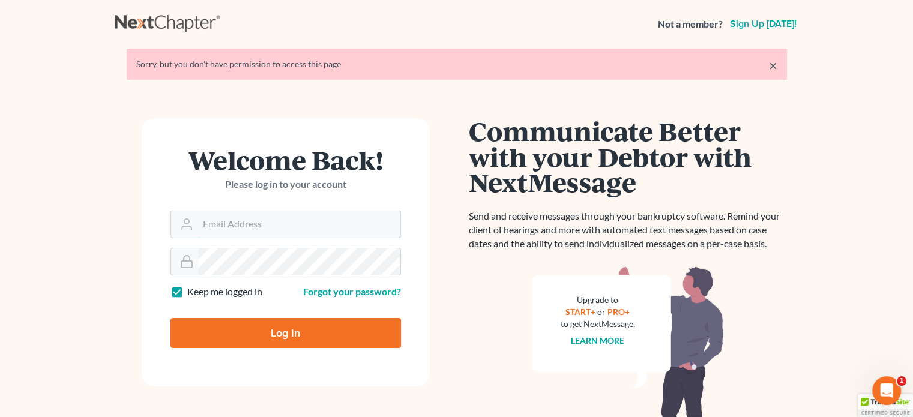
type input "[EMAIL_ADDRESS][DOMAIN_NAME]"
click at [280, 332] on input "Log In" at bounding box center [285, 333] width 231 height 30
type input "Thinking..."
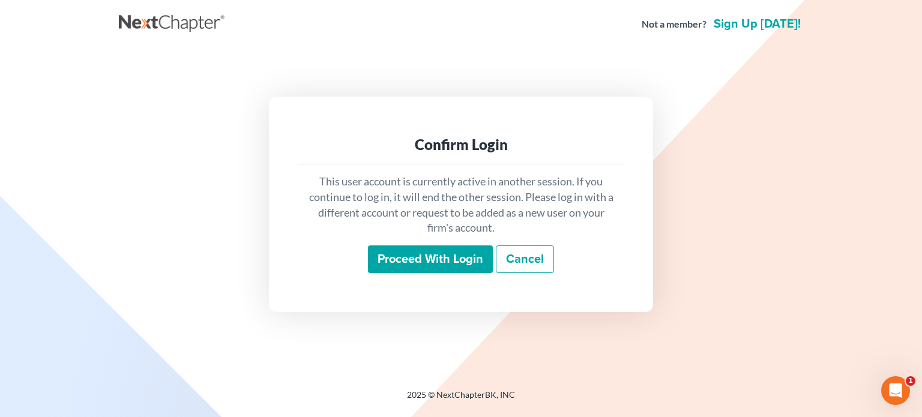
click at [439, 261] on input "Proceed with login" at bounding box center [430, 260] width 125 height 28
